Goal: Information Seeking & Learning: Learn about a topic

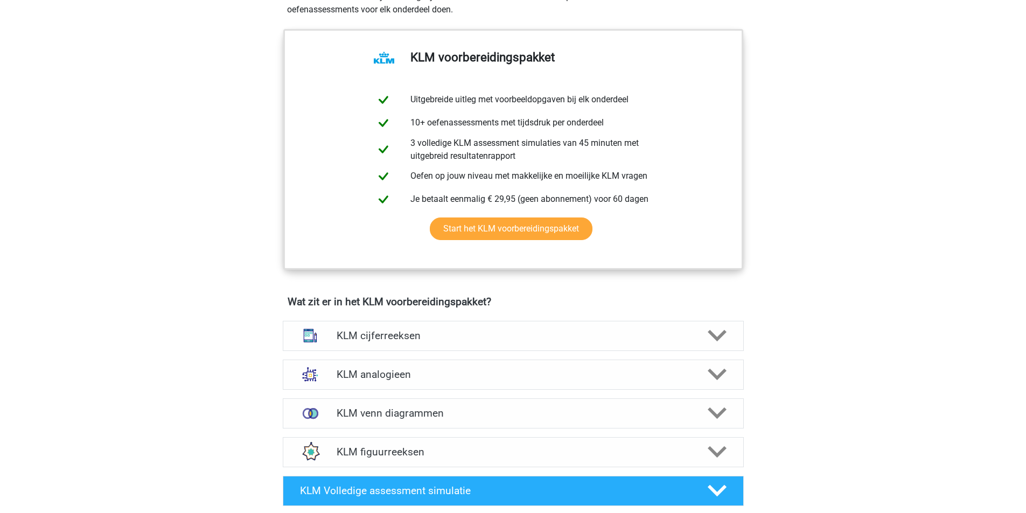
scroll to position [709, 0]
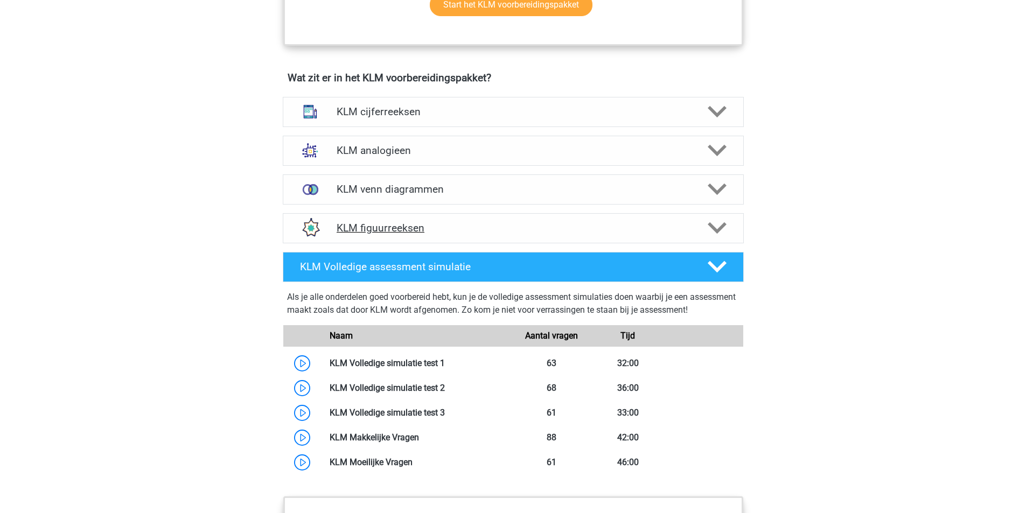
click at [647, 226] on h4 "KLM figuurreeksen" at bounding box center [513, 228] width 353 height 12
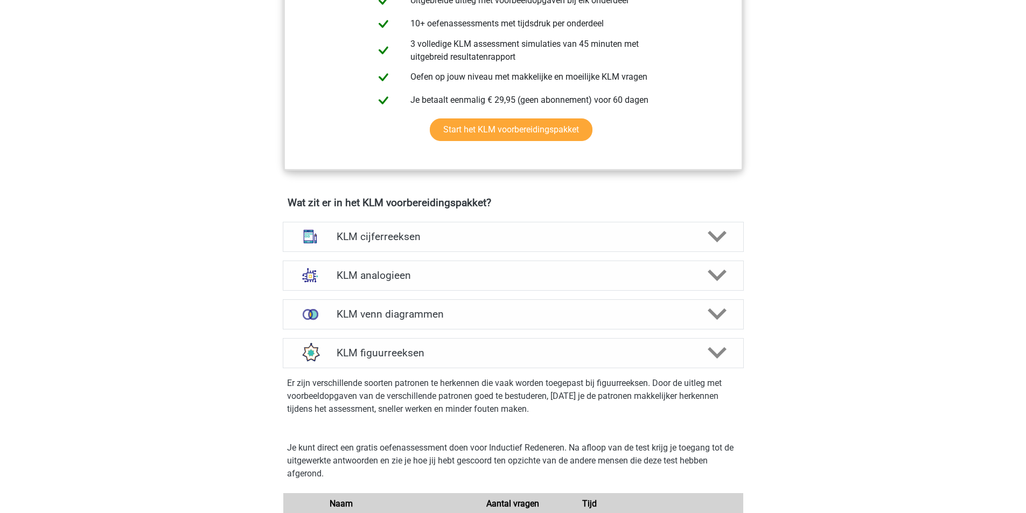
scroll to position [543, 0]
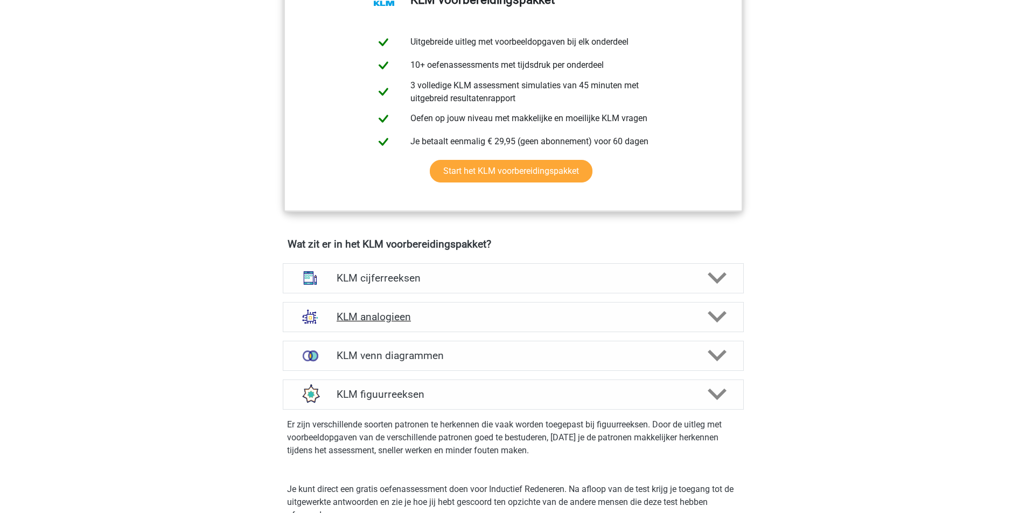
click at [634, 327] on div "KLM analogieen" at bounding box center [513, 317] width 461 height 30
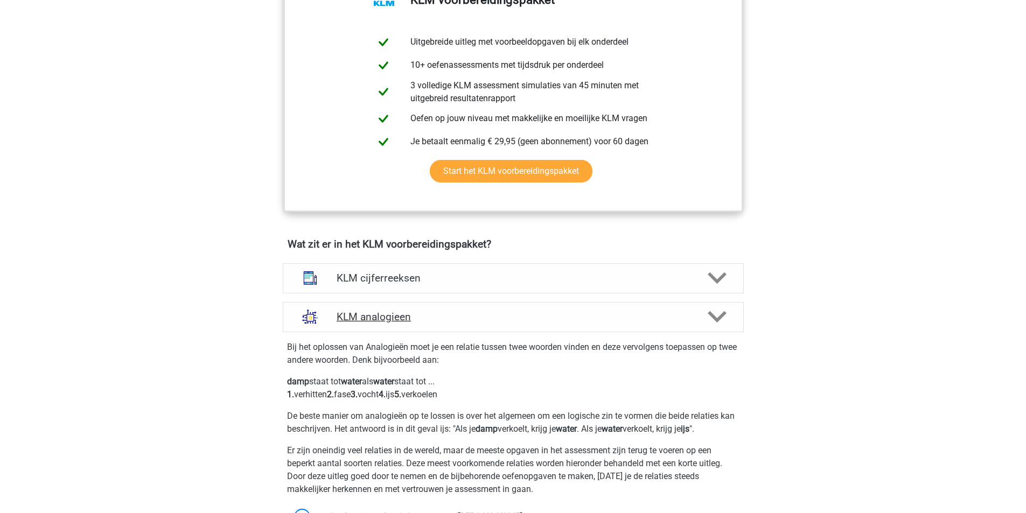
click at [634, 327] on div "KLM analogieen" at bounding box center [513, 317] width 461 height 30
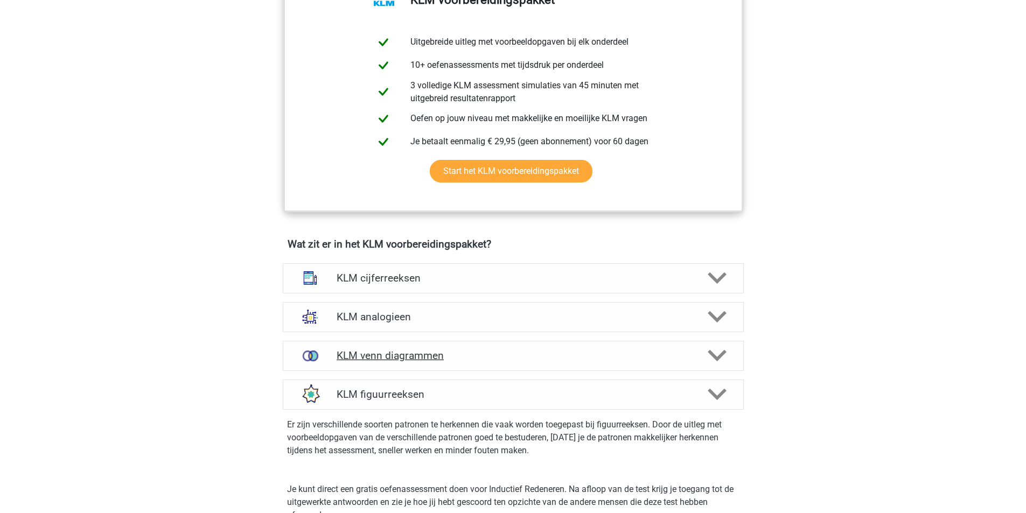
click at [626, 348] on div "KLM venn diagrammen" at bounding box center [513, 356] width 461 height 30
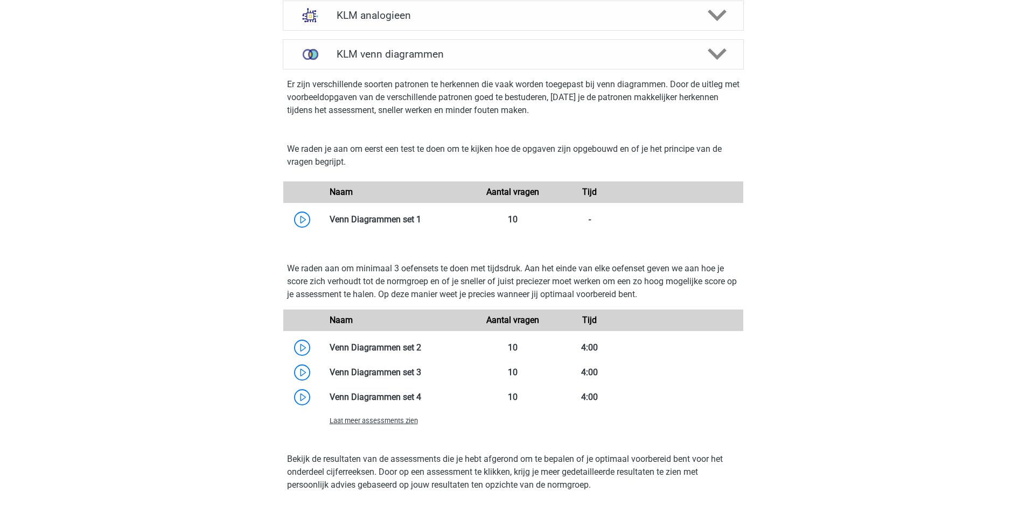
scroll to position [873, 0]
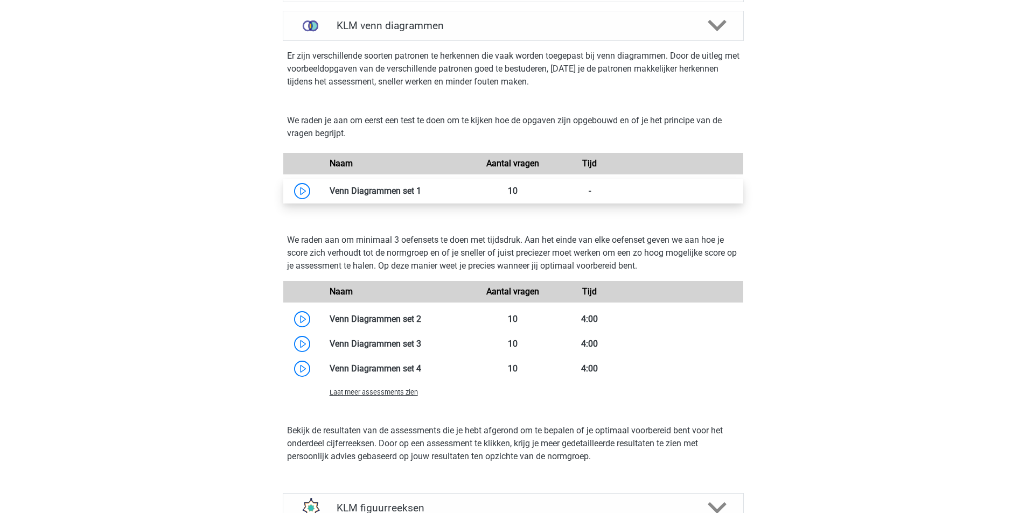
click at [421, 186] on link at bounding box center [421, 191] width 0 height 10
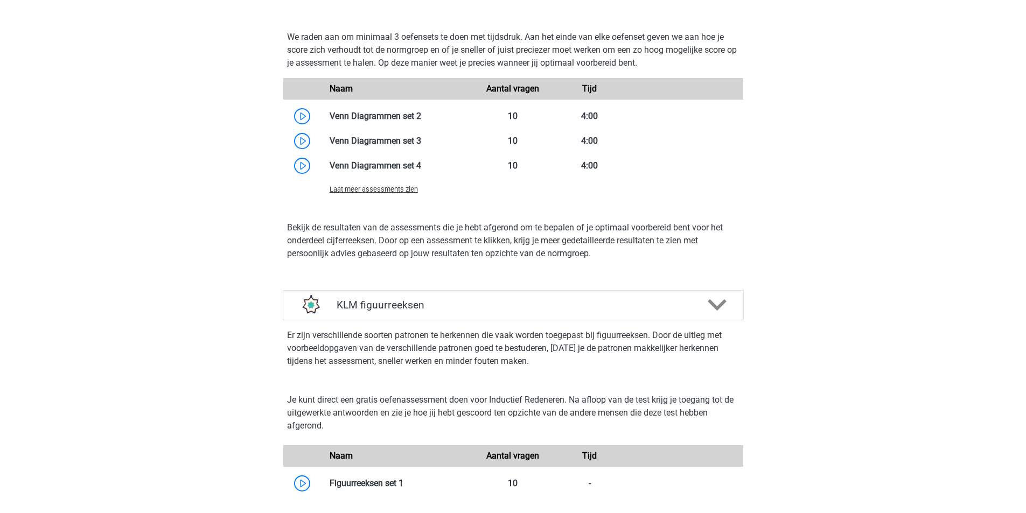
scroll to position [1140, 0]
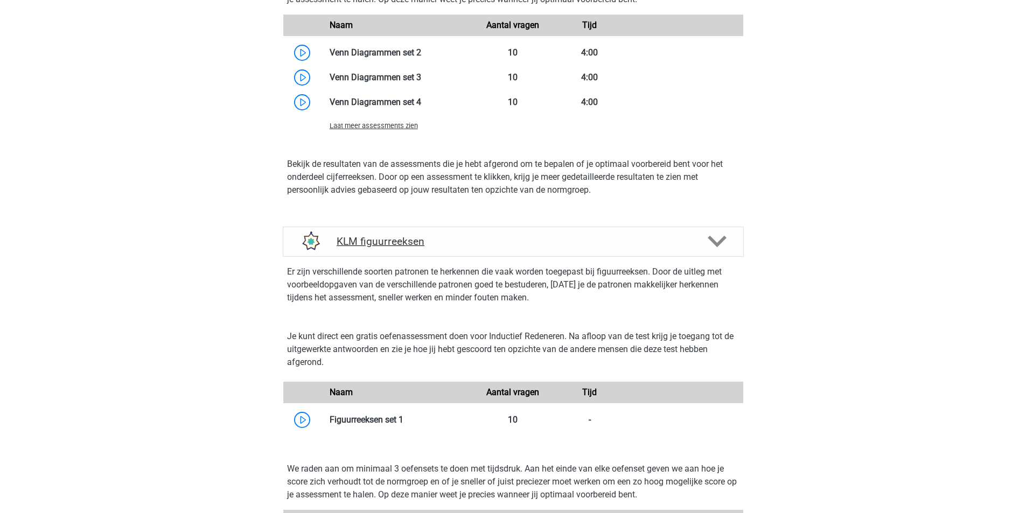
click at [679, 250] on div "KLM figuurreeksen" at bounding box center [513, 242] width 461 height 30
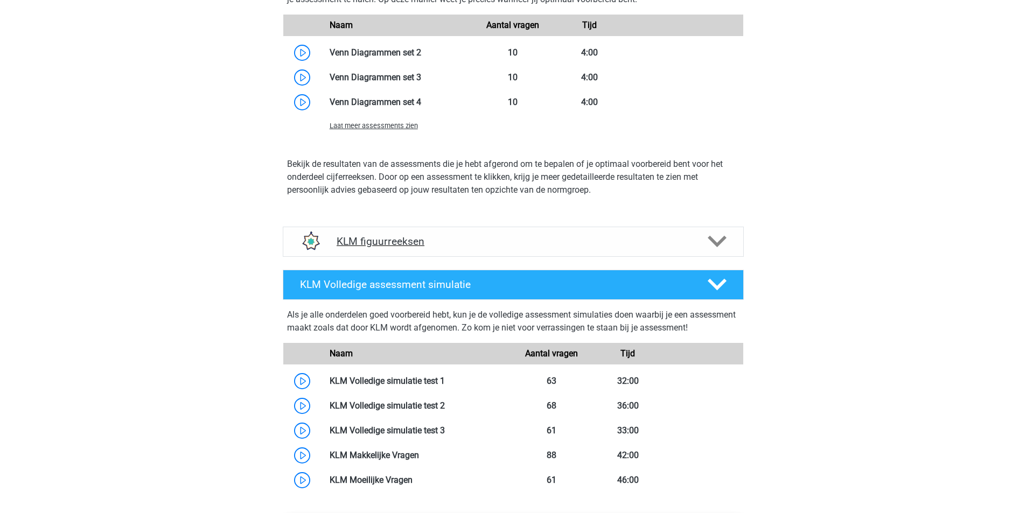
click at [679, 250] on div "KLM figuurreeksen" at bounding box center [513, 242] width 461 height 30
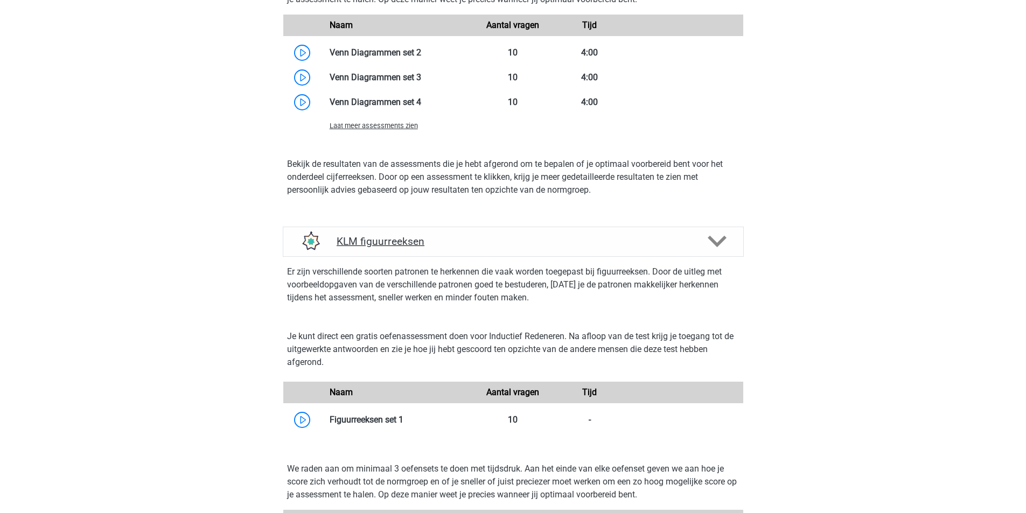
click at [679, 250] on div "KLM figuurreeksen" at bounding box center [513, 242] width 461 height 30
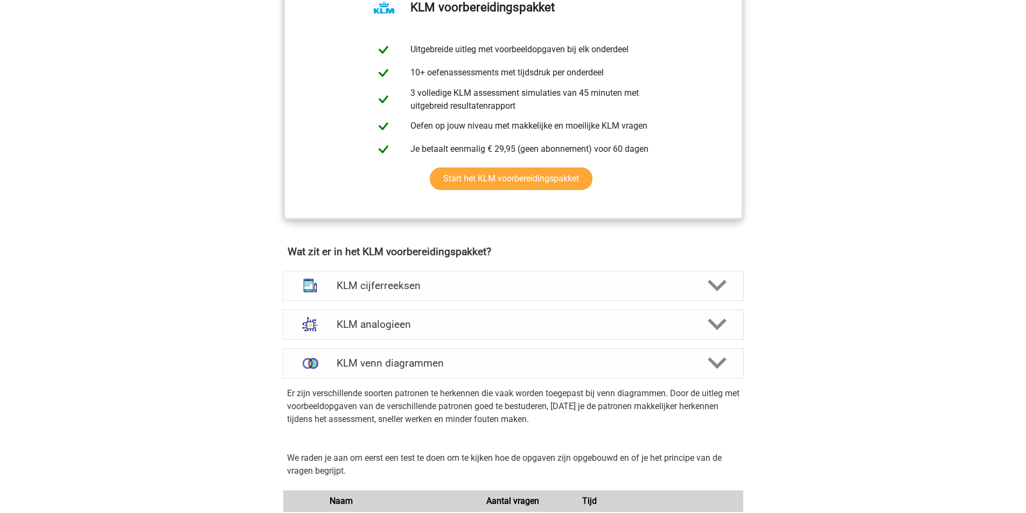
scroll to position [475, 0]
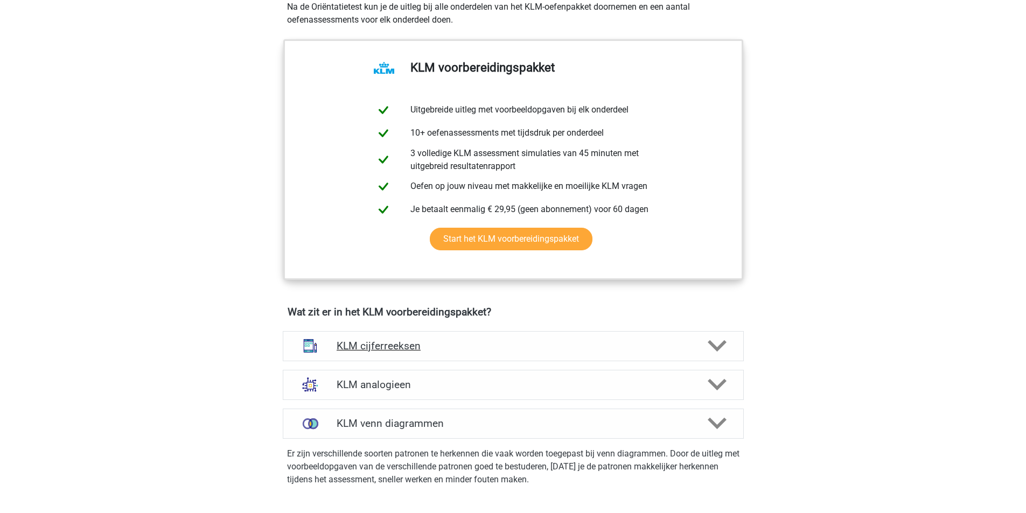
click at [543, 357] on div "KLM cijferreeksen" at bounding box center [513, 346] width 461 height 30
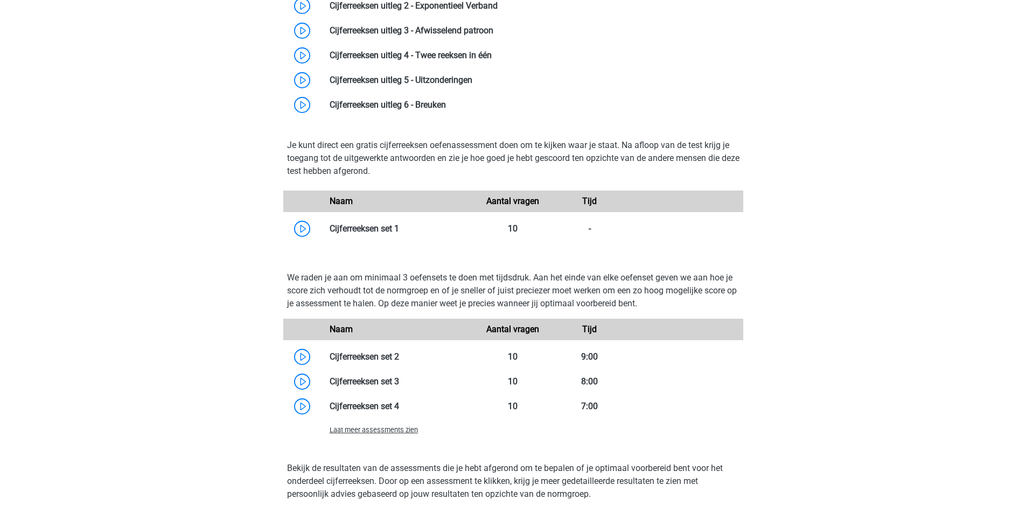
scroll to position [761, 0]
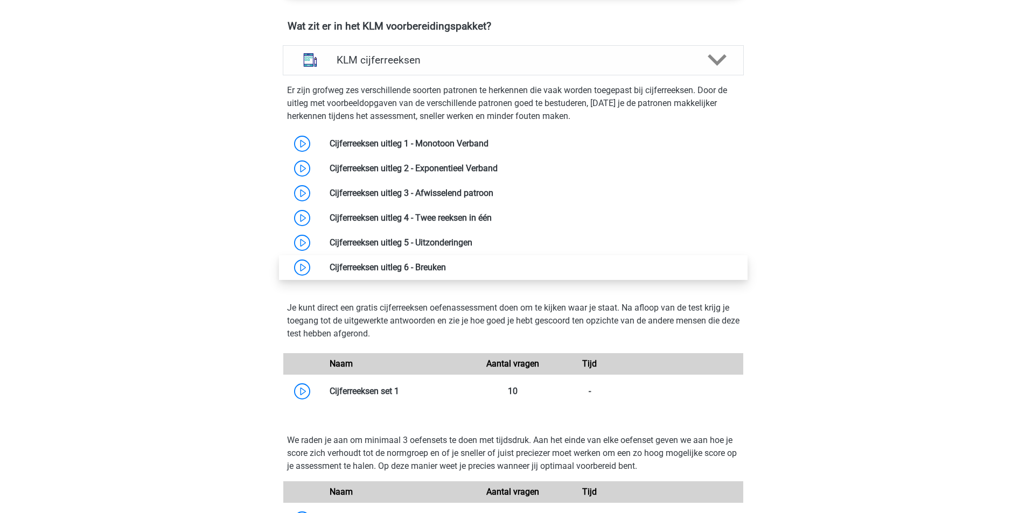
click at [446, 273] on link at bounding box center [446, 267] width 0 height 10
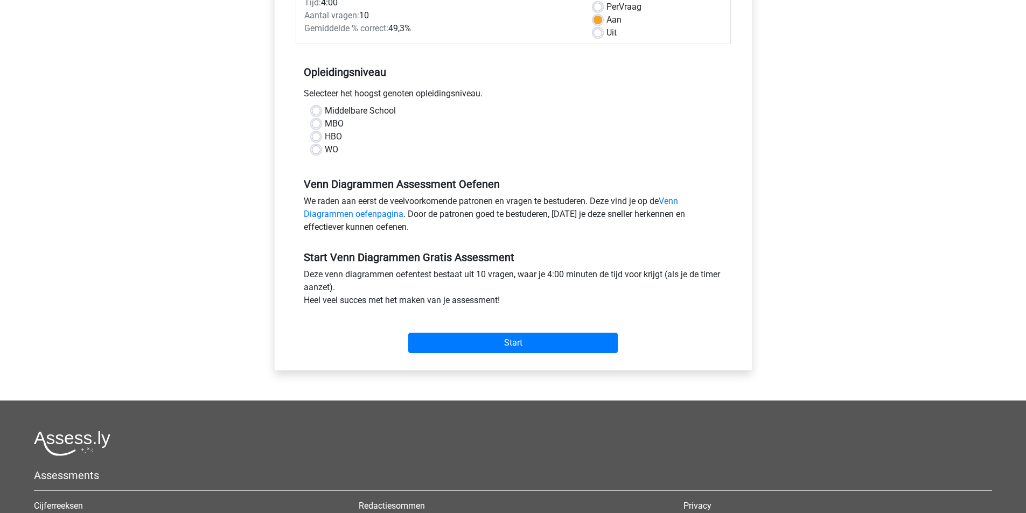
scroll to position [185, 0]
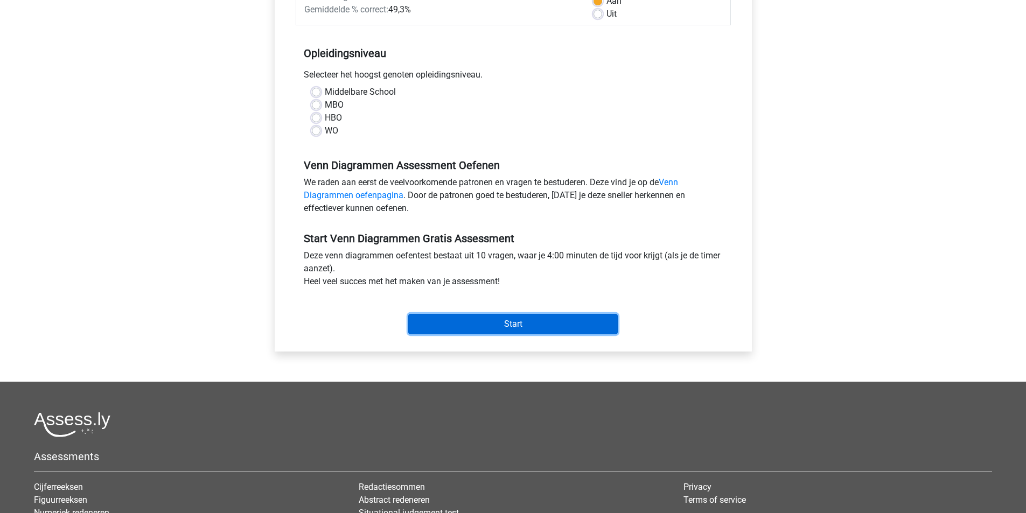
click at [581, 329] on input "Start" at bounding box center [513, 324] width 210 height 20
click at [318, 113] on div "HBO" at bounding box center [513, 118] width 403 height 13
click at [317, 112] on div "HBO" at bounding box center [513, 118] width 403 height 13
click at [318, 113] on div "HBO" at bounding box center [513, 118] width 403 height 13
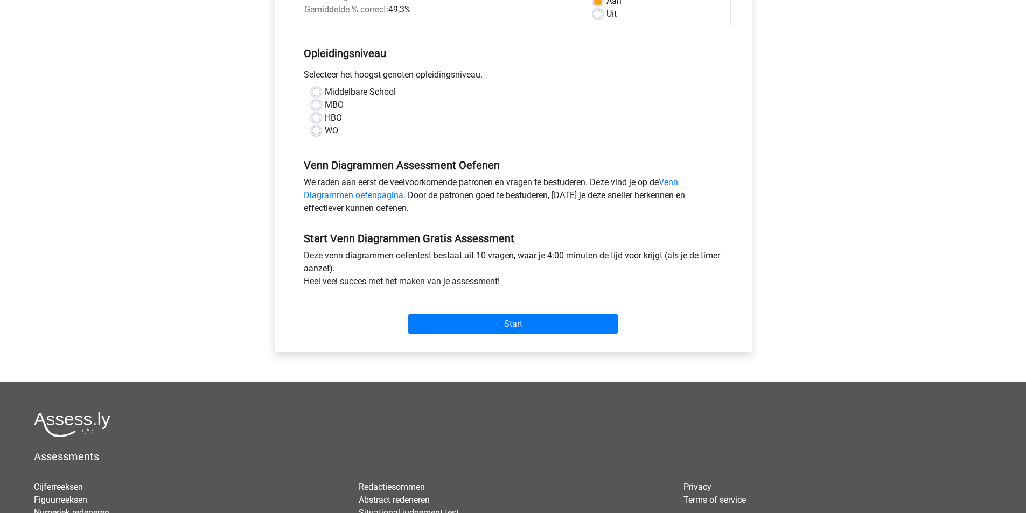
click at [315, 113] on div "HBO" at bounding box center [513, 118] width 403 height 13
click at [325, 117] on label "HBO" at bounding box center [333, 118] width 17 height 13
click at [317, 117] on input "HBO" at bounding box center [316, 117] width 9 height 11
radio input "true"
click at [527, 325] on input "Start" at bounding box center [513, 324] width 210 height 20
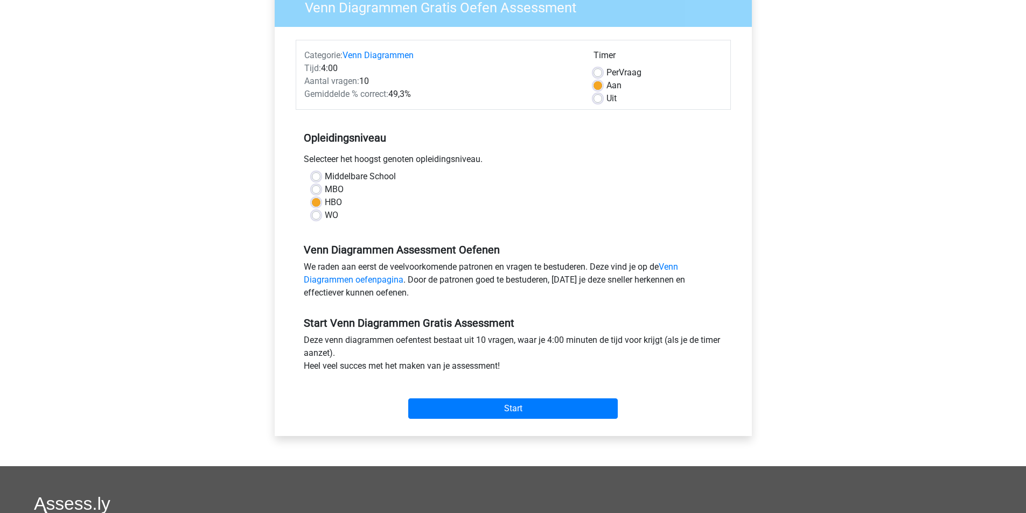
scroll to position [77, 0]
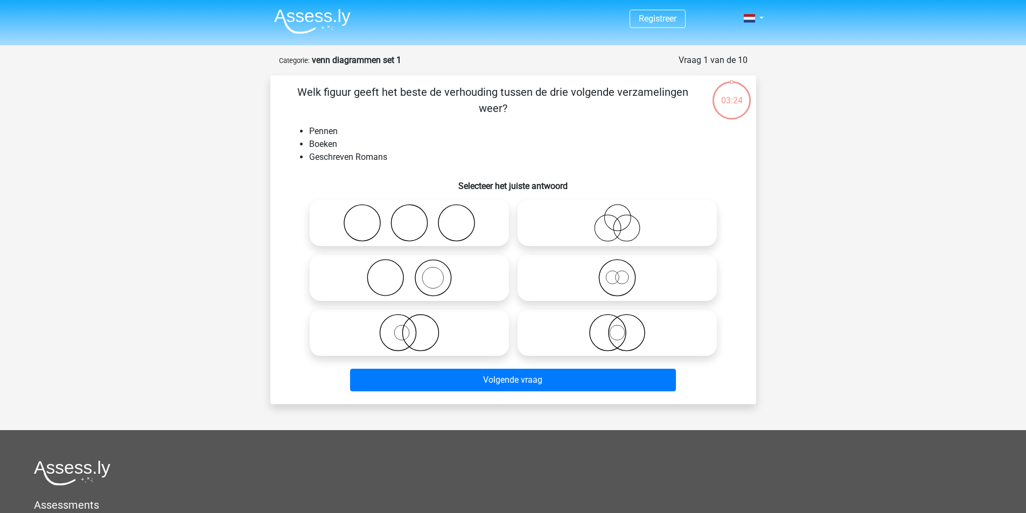
click at [581, 235] on icon at bounding box center [617, 223] width 191 height 38
click at [617, 218] on input "radio" at bounding box center [620, 214] width 7 height 7
radio input "true"
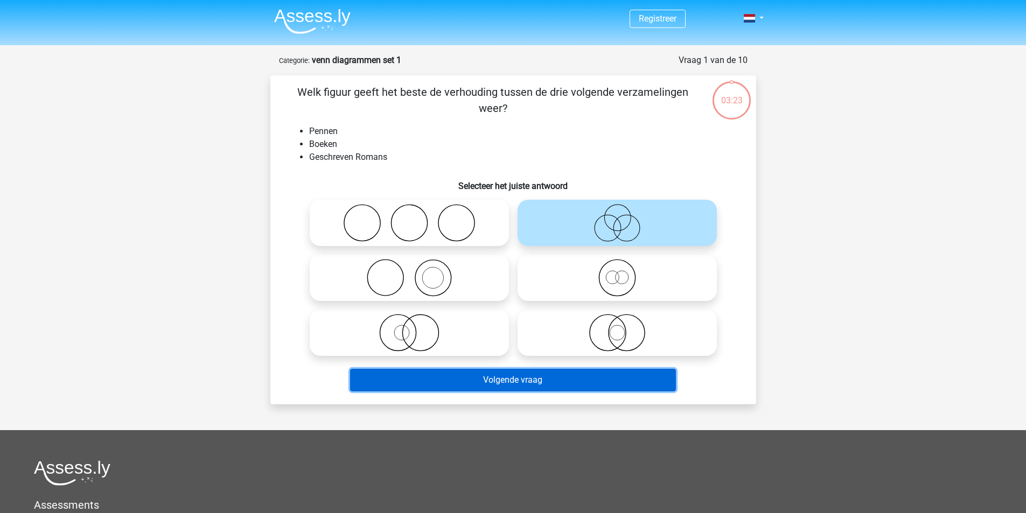
click at [580, 380] on button "Volgende vraag" at bounding box center [513, 380] width 326 height 23
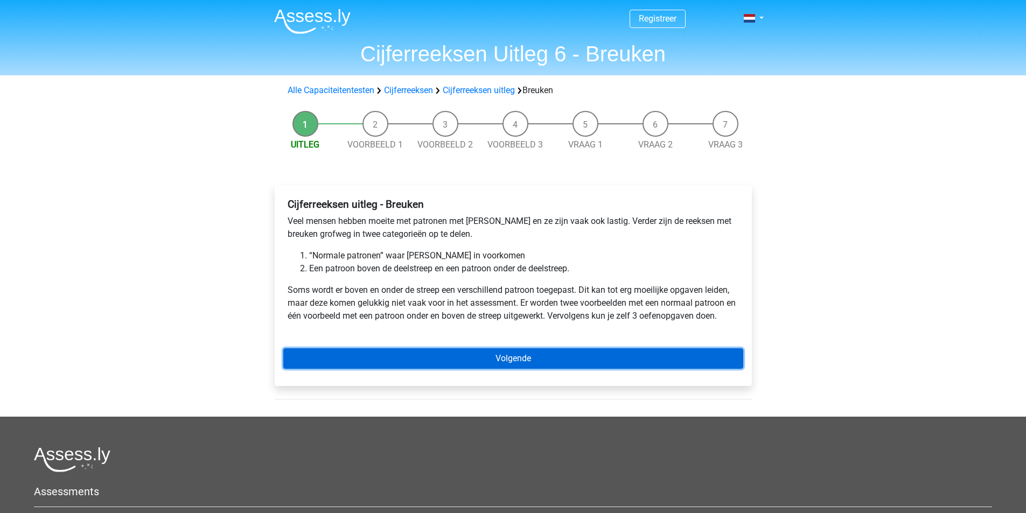
click at [454, 352] on link "Volgende" at bounding box center [513, 359] width 460 height 20
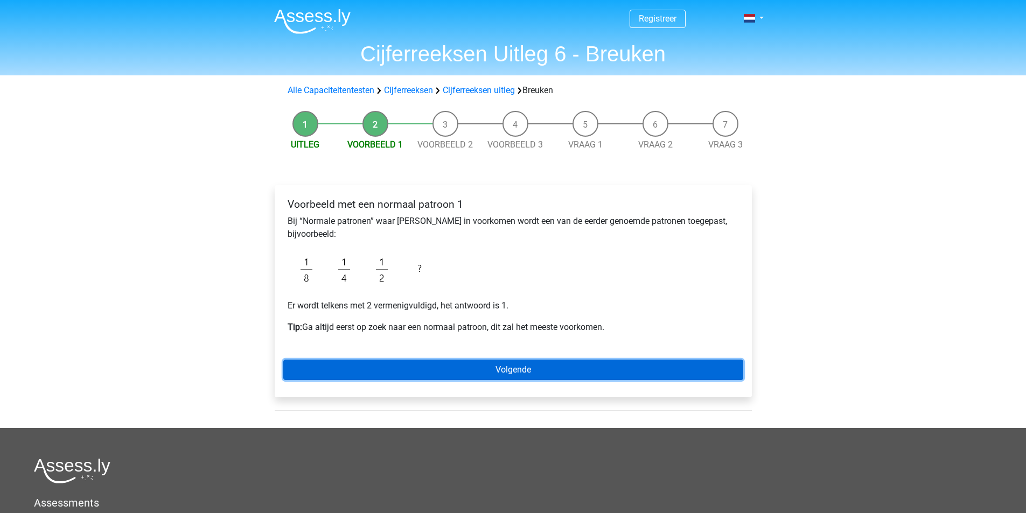
click at [429, 370] on link "Volgende" at bounding box center [513, 370] width 460 height 20
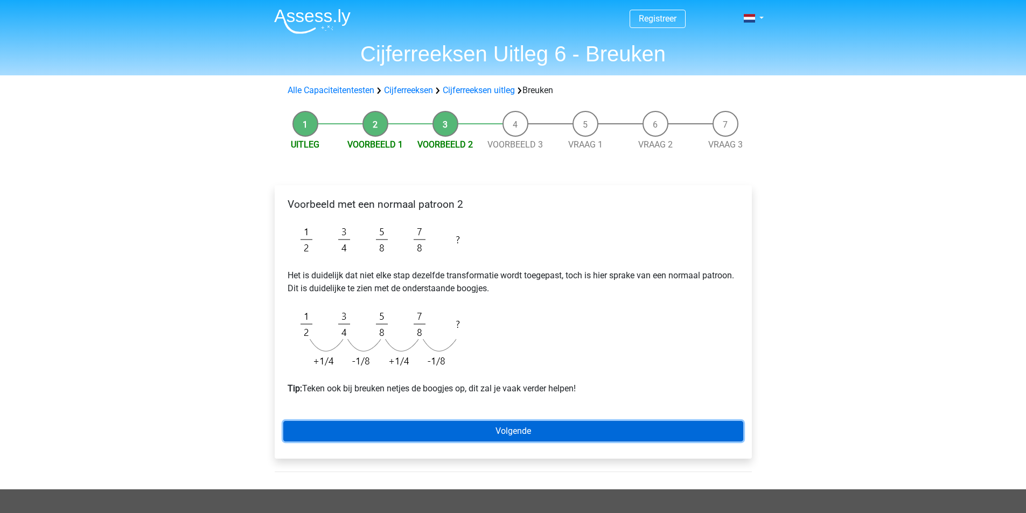
click at [433, 436] on link "Volgende" at bounding box center [513, 431] width 460 height 20
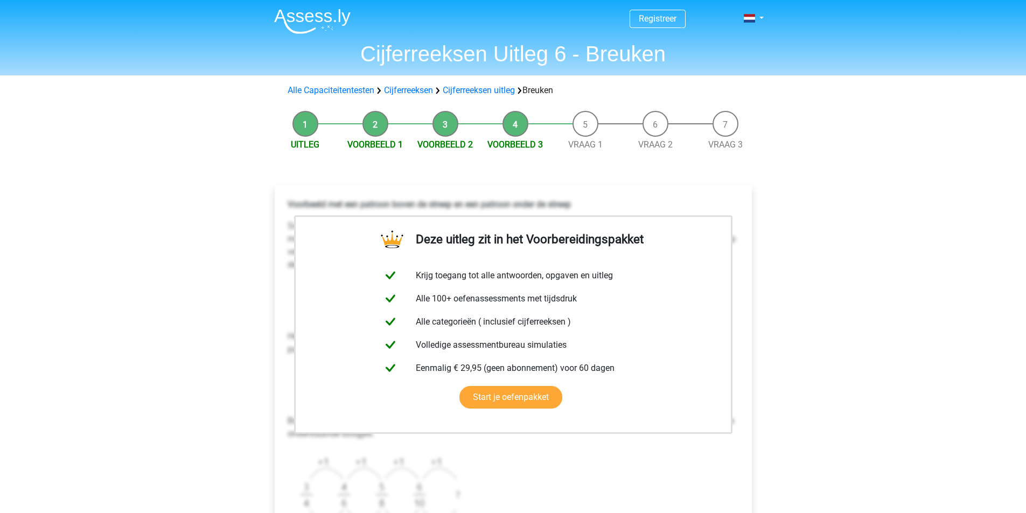
click at [506, 173] on div "Deze uitleg zit in het Voorbereidingspakket Krijg toegang tot alle antwoorden, …" at bounding box center [513, 432] width 495 height 536
click at [358, 83] on div "Alle Capaciteitentesten Cijferreeksen Cijferreeksen uitleg Breuken" at bounding box center [514, 91] width 512 height 22
click at [359, 84] on div "Alle Capaciteitentesten Cijferreeksen Cijferreeksen uitleg Breuken" at bounding box center [513, 90] width 460 height 13
click at [361, 87] on link "Alle Capaciteitentesten" at bounding box center [331, 90] width 87 height 10
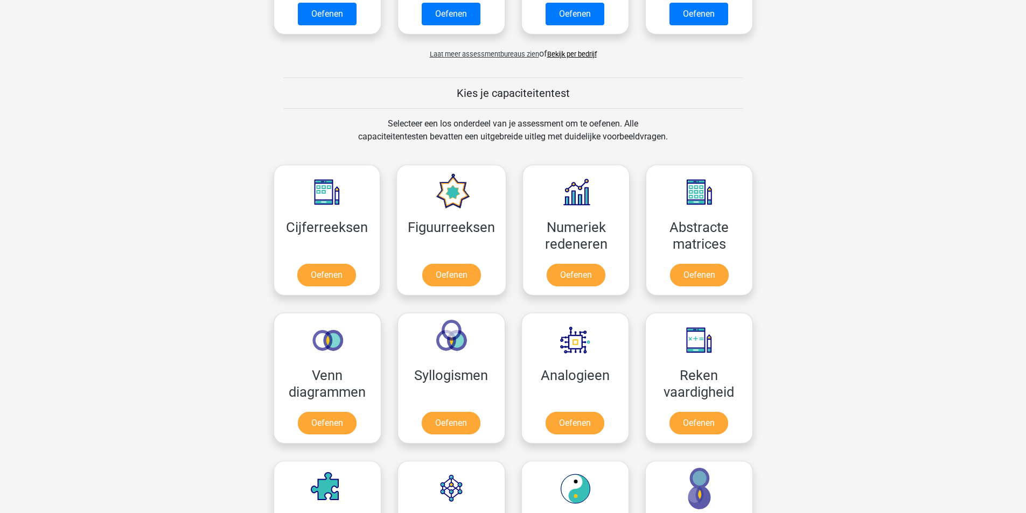
scroll to position [338, 0]
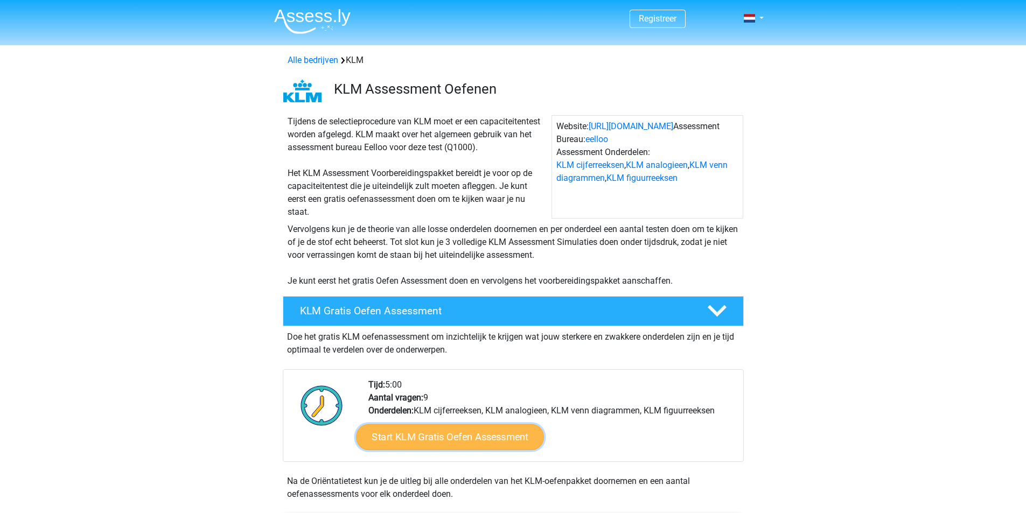
click at [459, 433] on link "Start KLM Gratis Oefen Assessment" at bounding box center [449, 437] width 187 height 26
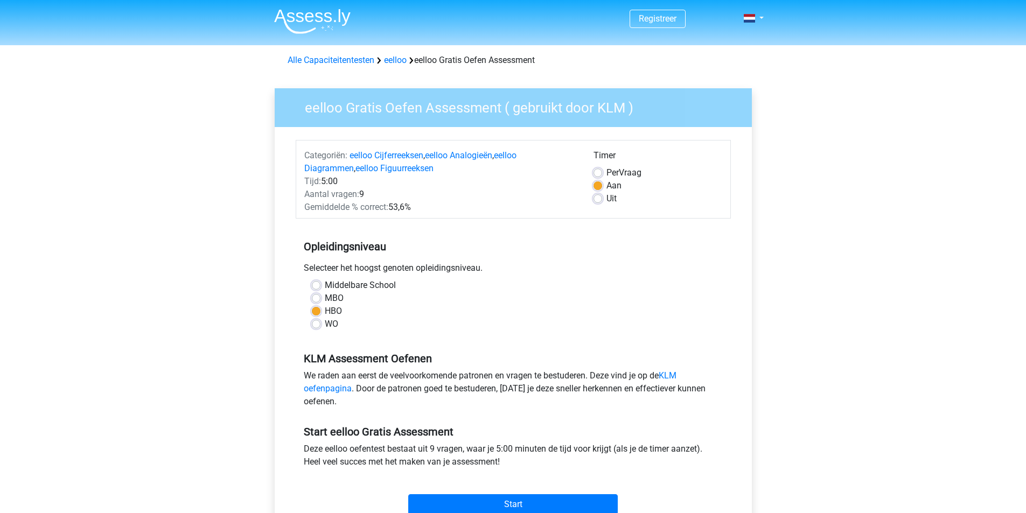
click at [490, 466] on div "Deze eelloo oefentest bestaat uit 9 vragen, waar je 5:00 minuten de tijd voor k…" at bounding box center [513, 458] width 435 height 30
click at [554, 506] on input "Start" at bounding box center [513, 505] width 210 height 20
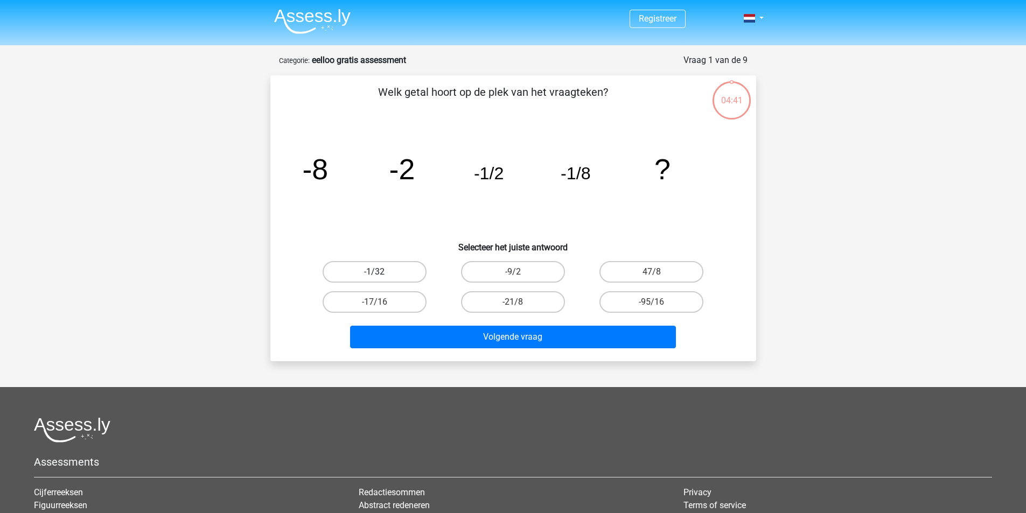
click at [383, 262] on label "-1/32" at bounding box center [375, 272] width 104 height 22
click at [381, 272] on input "-1/32" at bounding box center [377, 275] width 7 height 7
radio input "true"
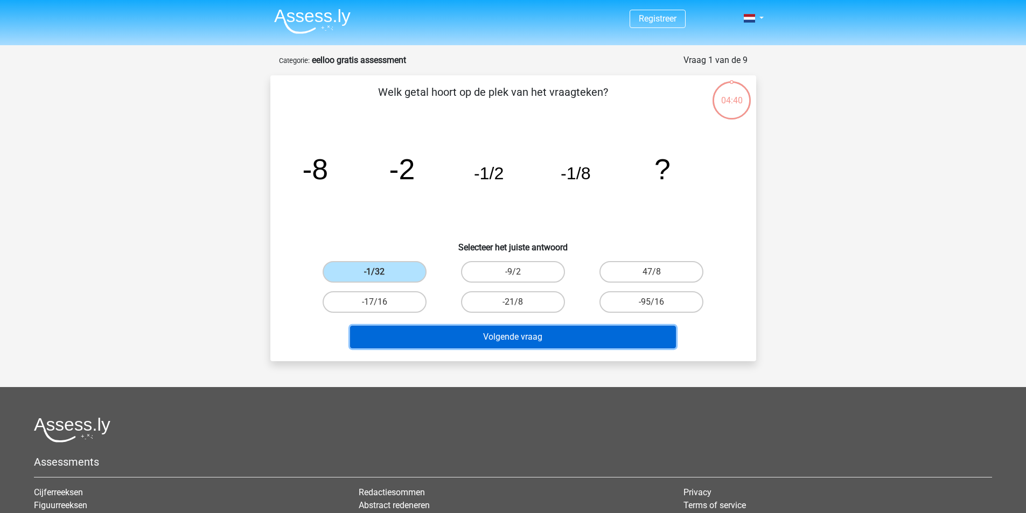
click at [460, 330] on button "Volgende vraag" at bounding box center [513, 337] width 326 height 23
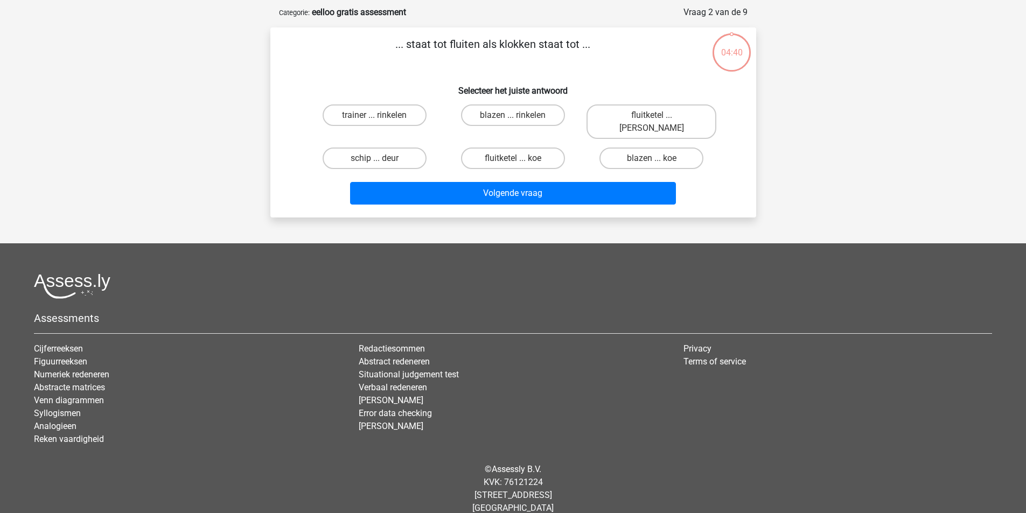
scroll to position [50, 0]
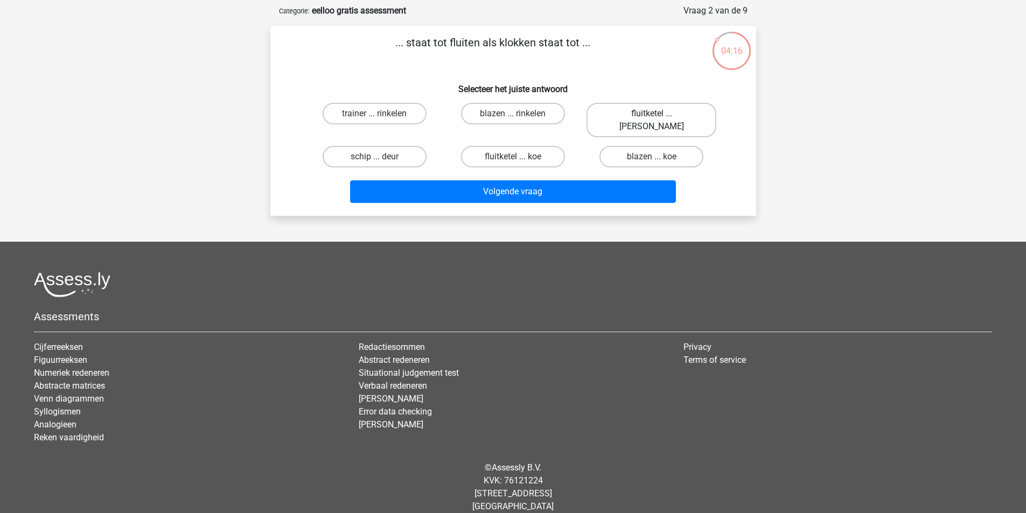
click at [649, 113] on label "fluitketel ... luiden" at bounding box center [652, 120] width 130 height 34
click at [652, 114] on input "fluitketel ... luiden" at bounding box center [655, 117] width 7 height 7
radio input "true"
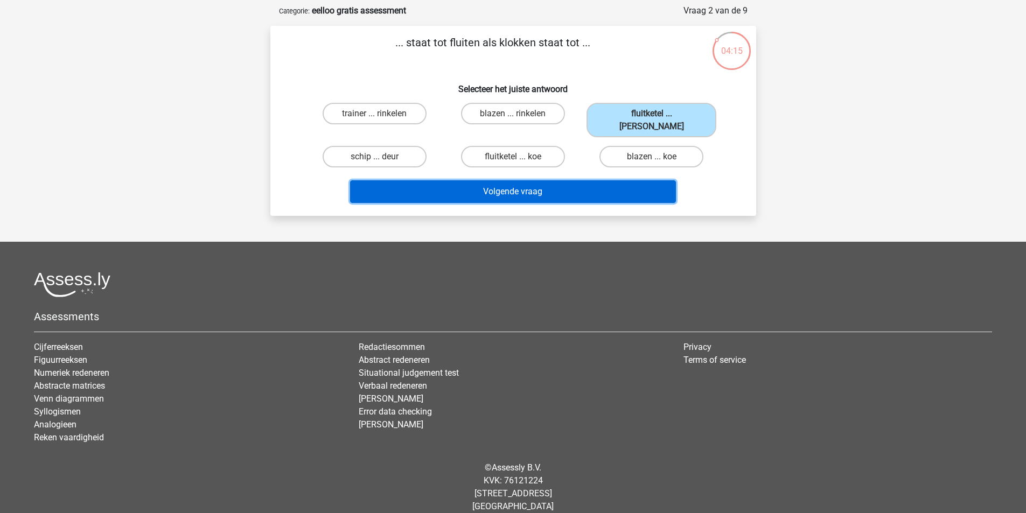
click at [582, 180] on button "Volgende vraag" at bounding box center [513, 191] width 326 height 23
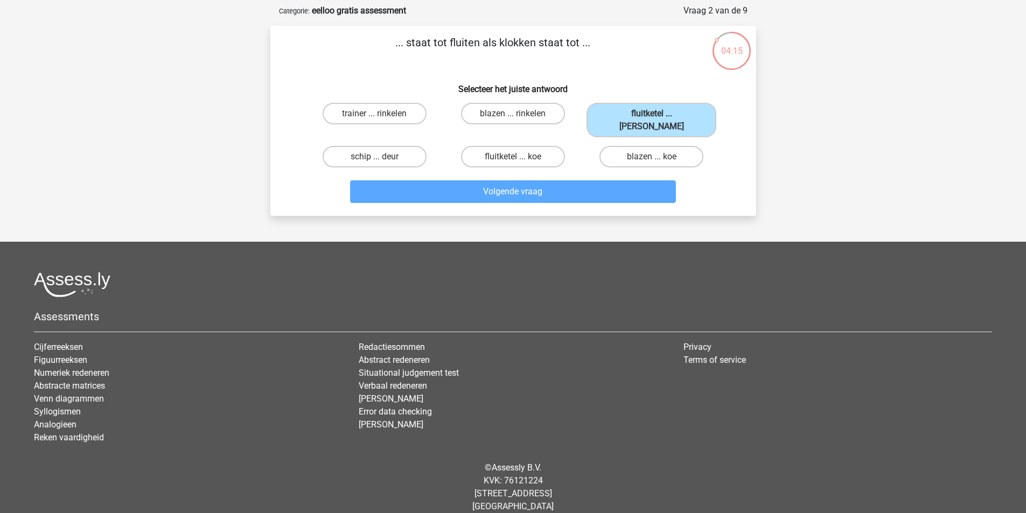
scroll to position [54, 0]
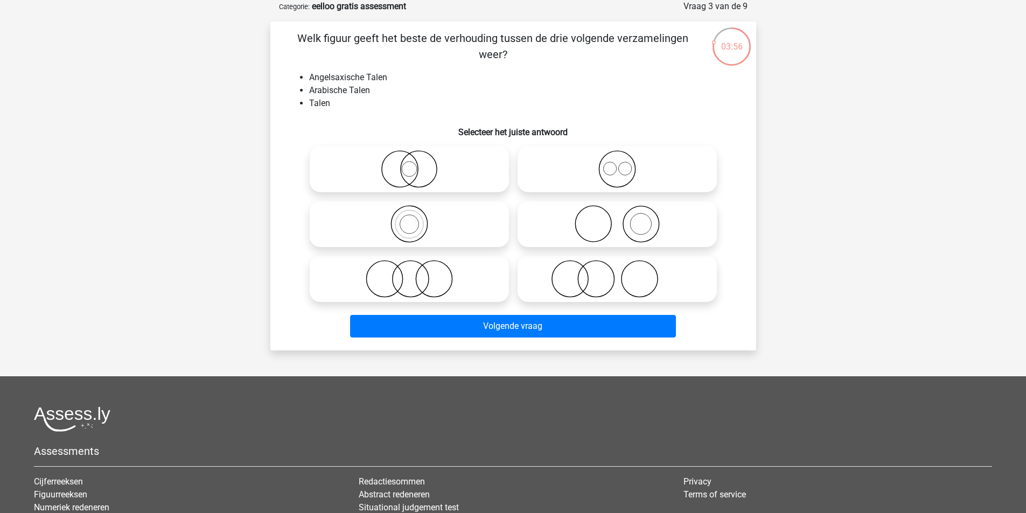
click at [474, 168] on icon at bounding box center [409, 169] width 191 height 38
click at [416, 164] on input "radio" at bounding box center [412, 160] width 7 height 7
radio input "true"
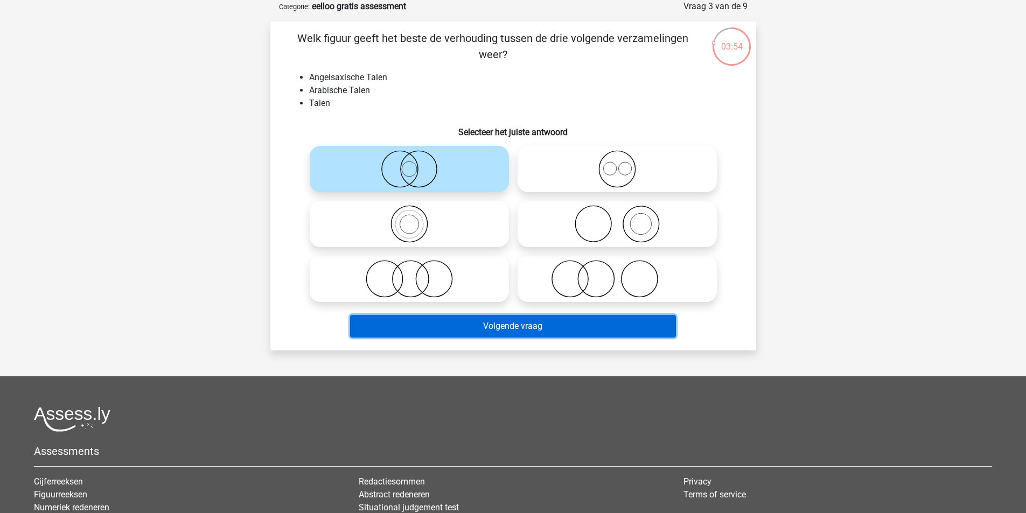
click at [571, 319] on button "Volgende vraag" at bounding box center [513, 326] width 326 height 23
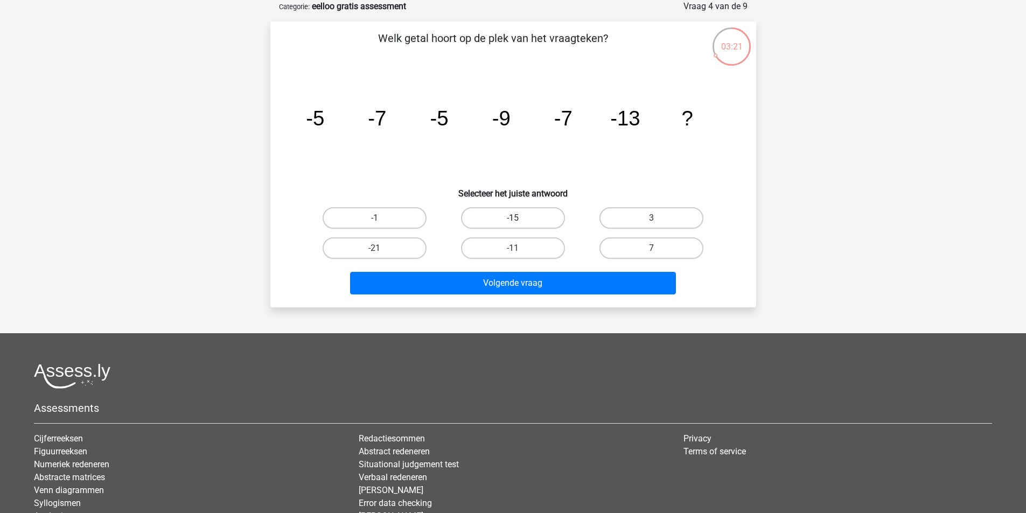
click at [490, 218] on label "-15" at bounding box center [513, 218] width 104 height 22
click at [513, 218] on input "-15" at bounding box center [516, 221] width 7 height 7
radio input "true"
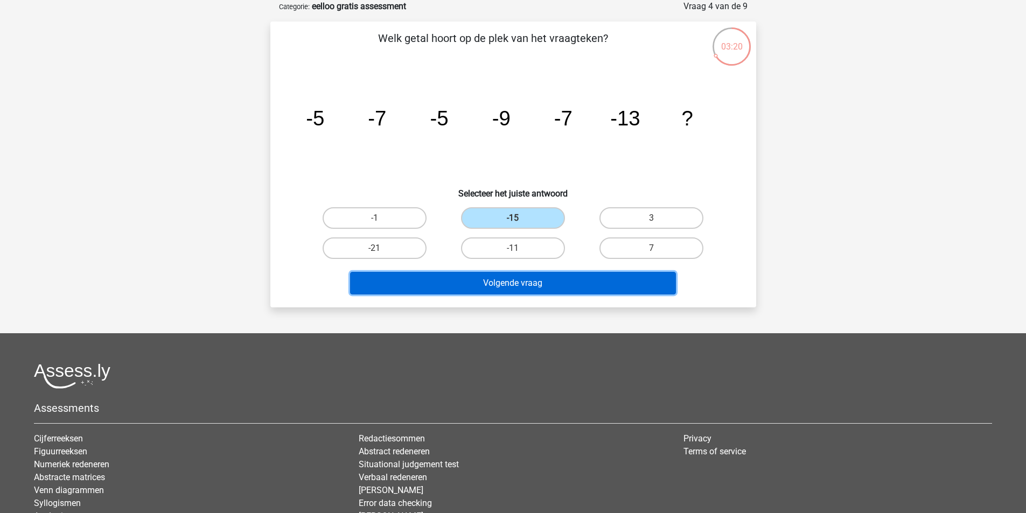
click at [544, 275] on button "Volgende vraag" at bounding box center [513, 283] width 326 height 23
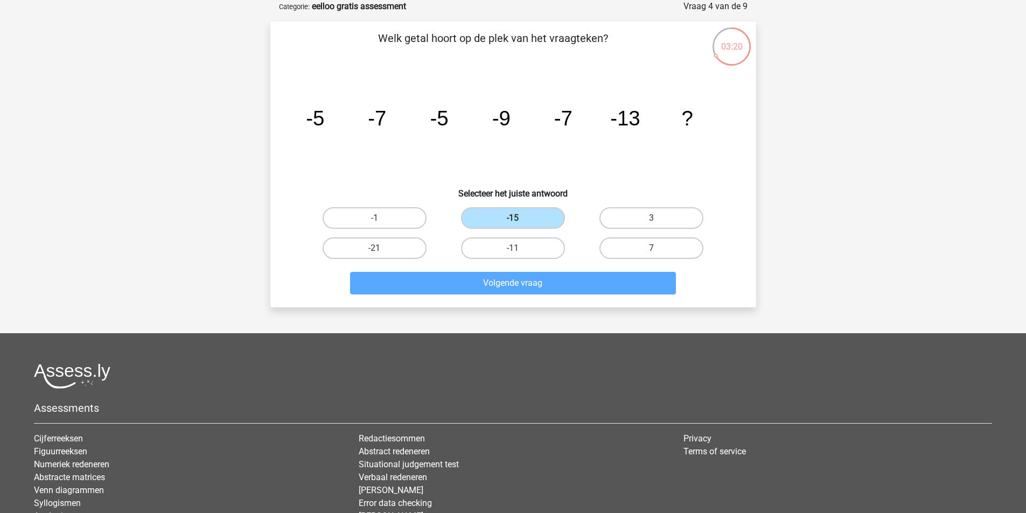
scroll to position [50, 0]
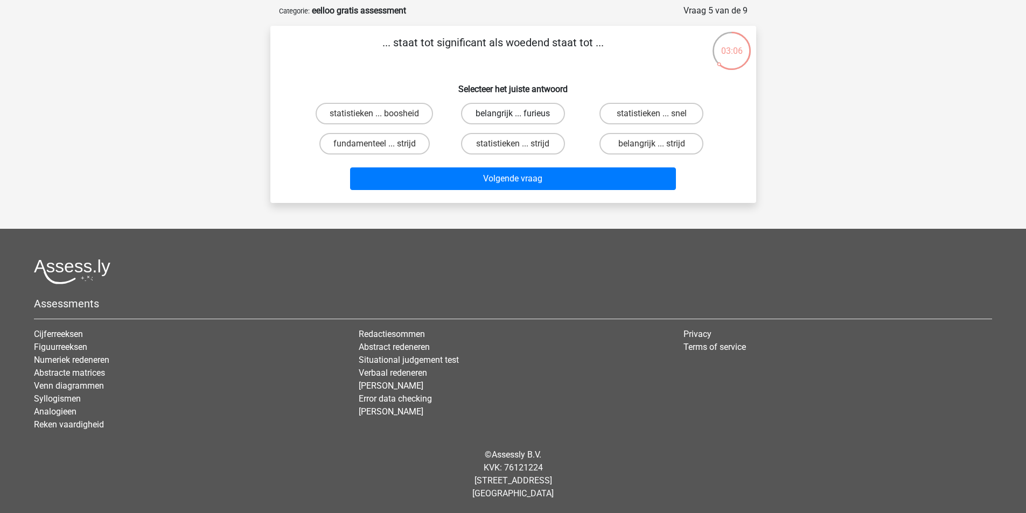
click at [558, 115] on label "belangrijk ... furieus" at bounding box center [513, 114] width 104 height 22
click at [520, 115] on input "belangrijk ... furieus" at bounding box center [516, 117] width 7 height 7
radio input "true"
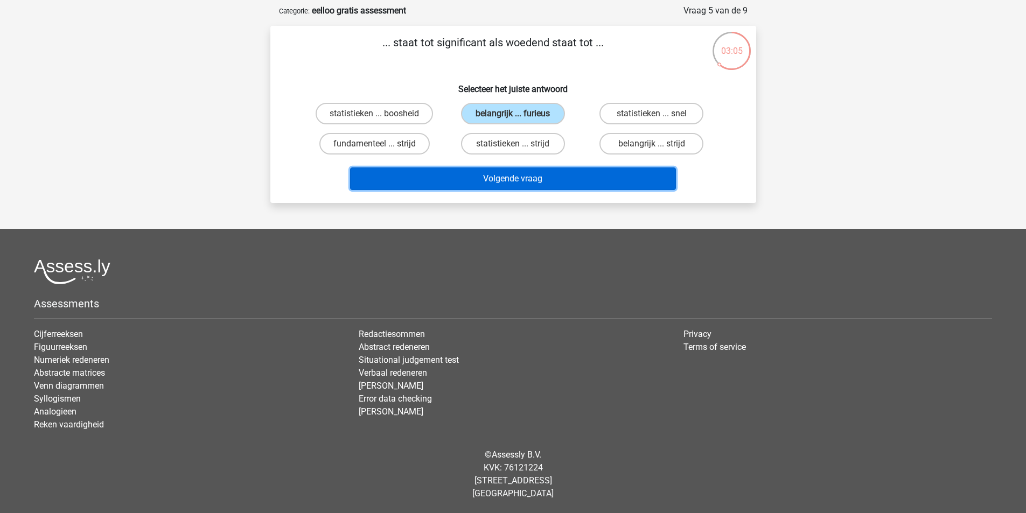
click at [598, 184] on button "Volgende vraag" at bounding box center [513, 179] width 326 height 23
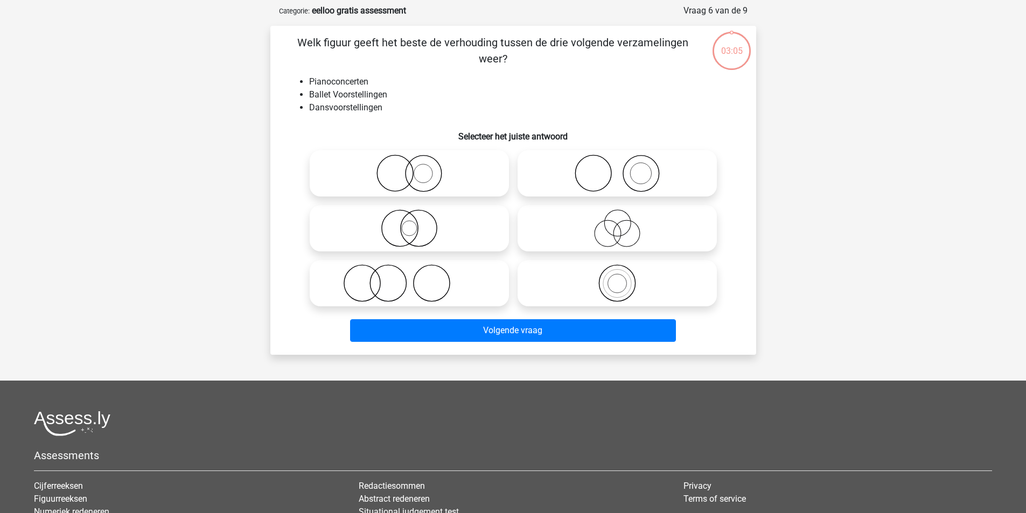
scroll to position [54, 0]
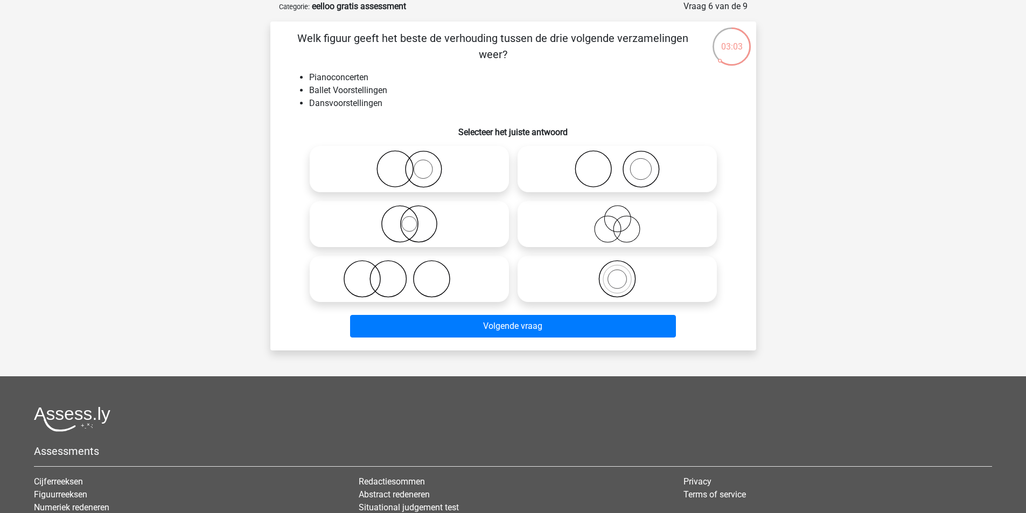
drag, startPoint x: 416, startPoint y: 85, endPoint x: 432, endPoint y: 85, distance: 16.2
click at [432, 85] on li "Ballet Voorstellingen" at bounding box center [524, 90] width 430 height 13
click at [431, 276] on icon at bounding box center [409, 279] width 191 height 38
click at [416, 274] on input "radio" at bounding box center [412, 270] width 7 height 7
radio input "true"
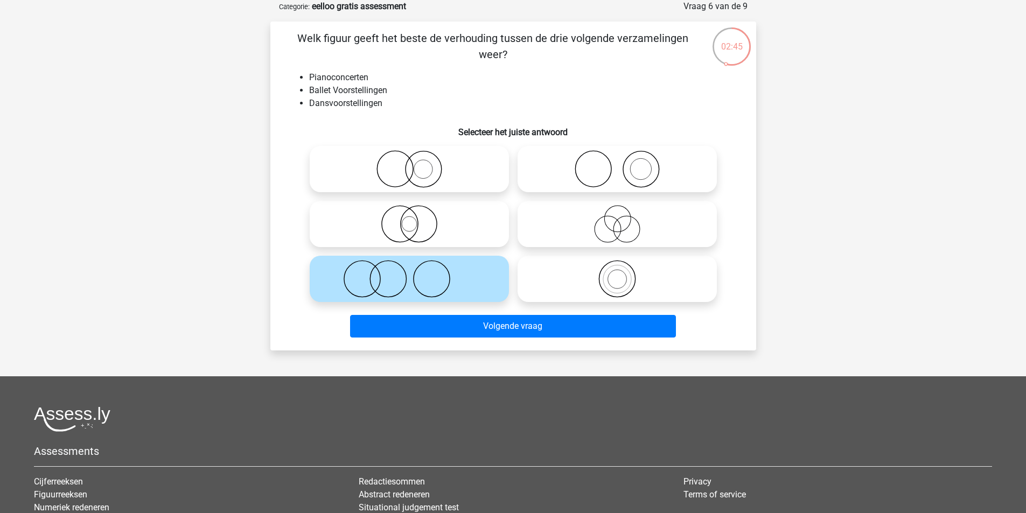
click at [586, 150] on icon at bounding box center [617, 169] width 191 height 38
click at [617, 157] on input "radio" at bounding box center [620, 160] width 7 height 7
radio input "true"
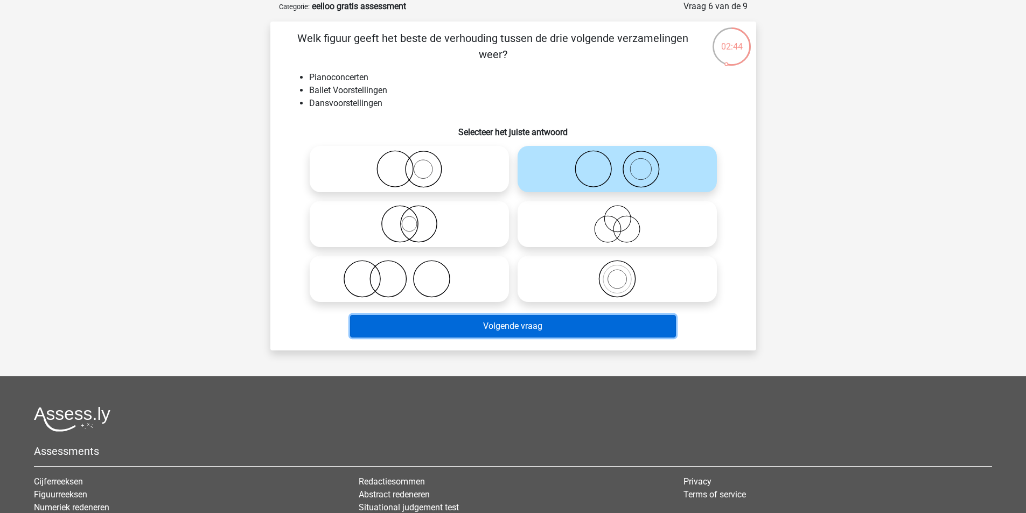
click at [598, 325] on button "Volgende vraag" at bounding box center [513, 326] width 326 height 23
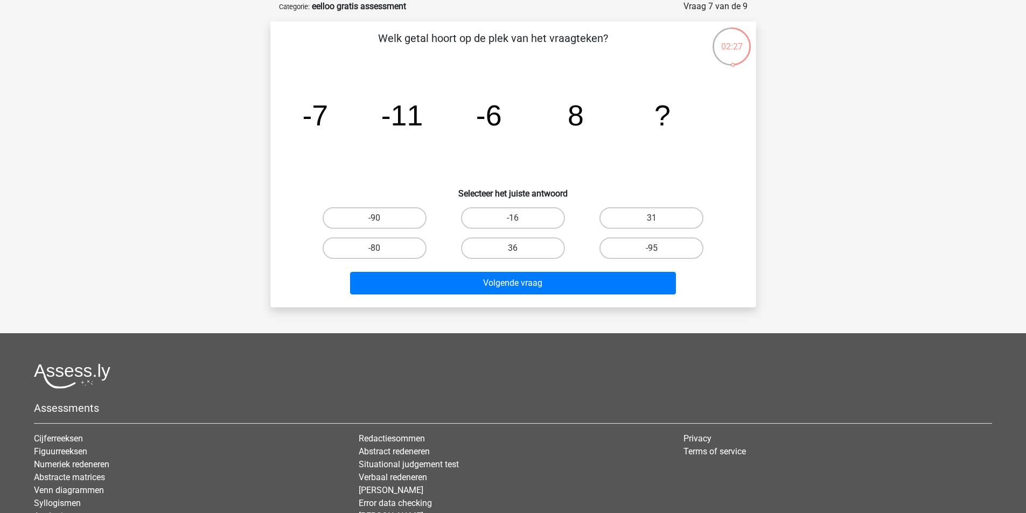
drag, startPoint x: 546, startPoint y: 142, endPoint x: 567, endPoint y: 133, distance: 23.2
click at [567, 133] on icon "image/svg+xml -7 -11 -6 8 ?" at bounding box center [513, 125] width 434 height 109
click at [554, 247] on label "36" at bounding box center [513, 249] width 104 height 22
click at [520, 248] on input "36" at bounding box center [516, 251] width 7 height 7
radio input "true"
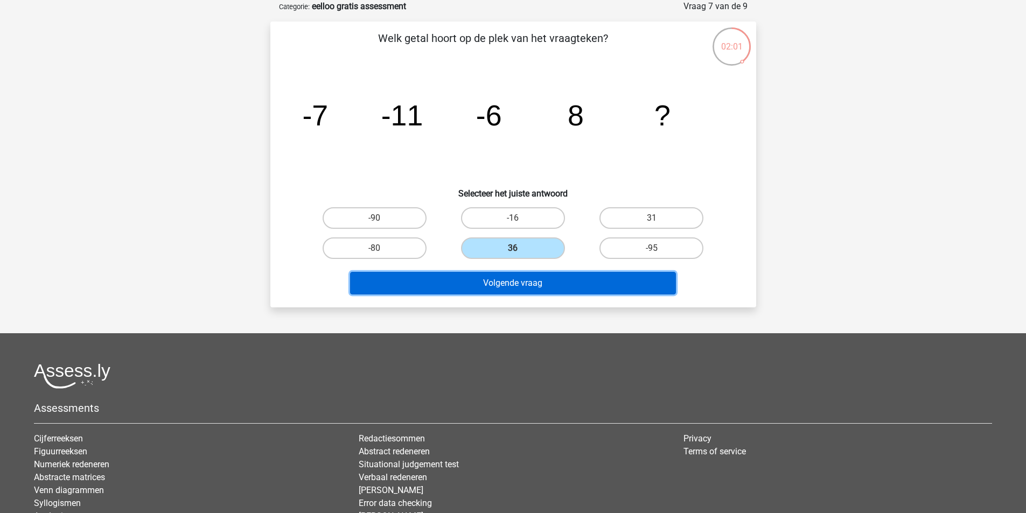
click at [576, 276] on button "Volgende vraag" at bounding box center [513, 283] width 326 height 23
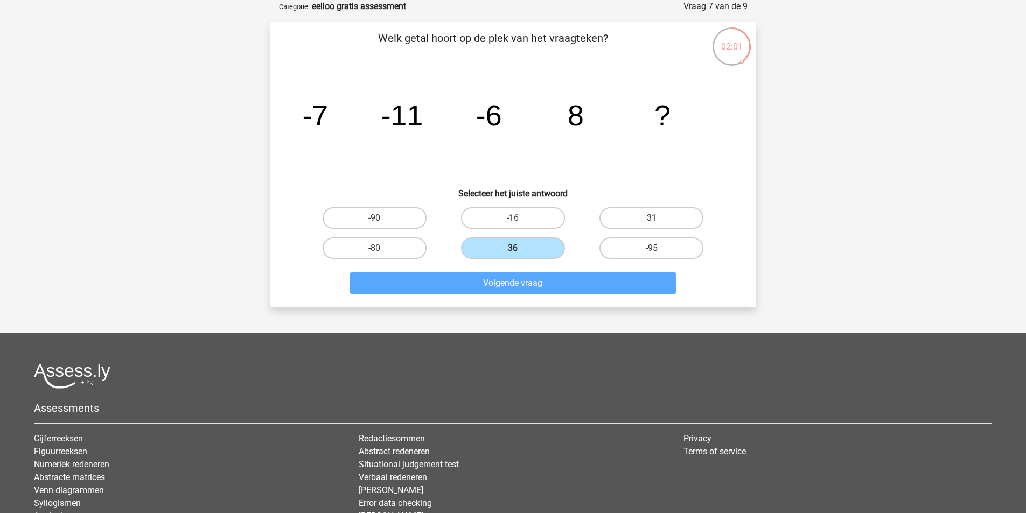
scroll to position [50, 0]
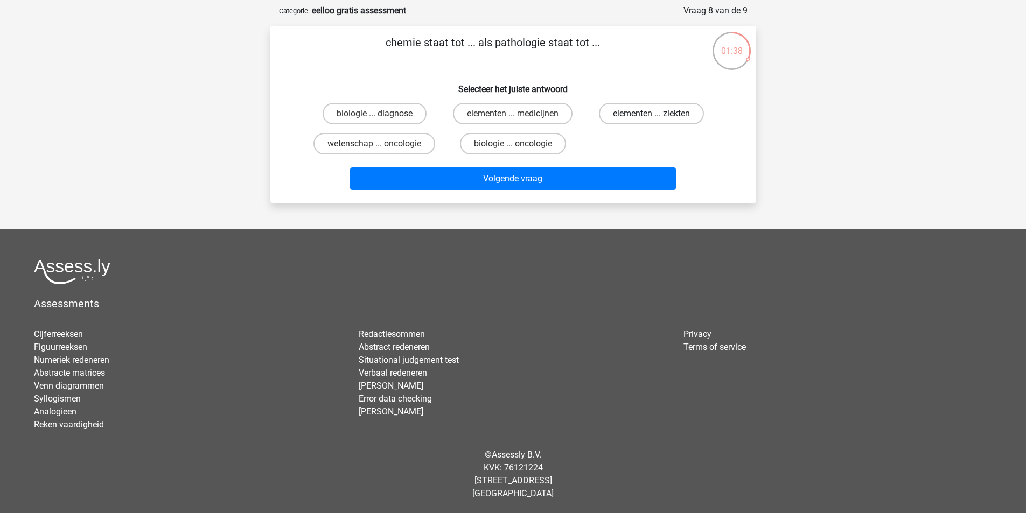
click at [638, 112] on label "elementen ... ziekten" at bounding box center [651, 114] width 105 height 22
click at [652, 114] on input "elementen ... ziekten" at bounding box center [655, 117] width 7 height 7
radio input "true"
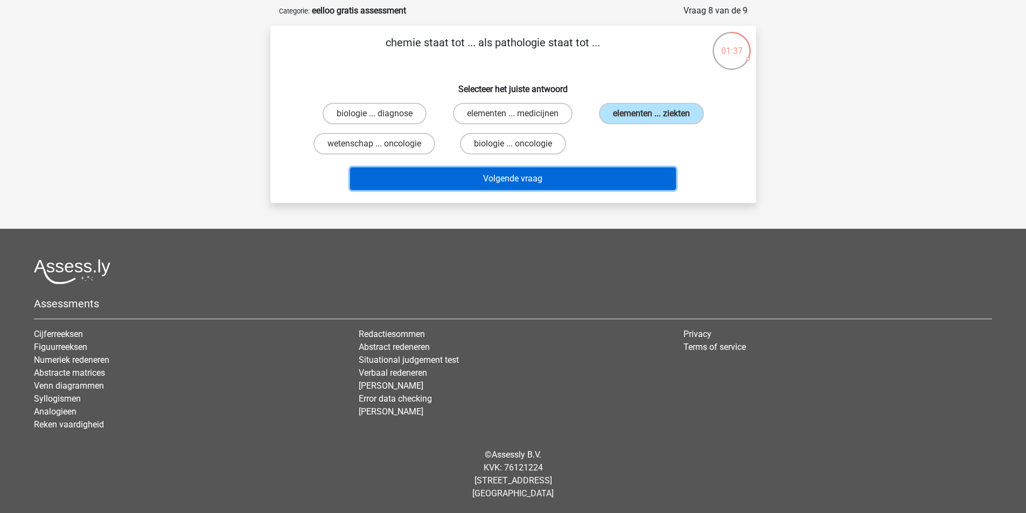
click at [656, 178] on button "Volgende vraag" at bounding box center [513, 179] width 326 height 23
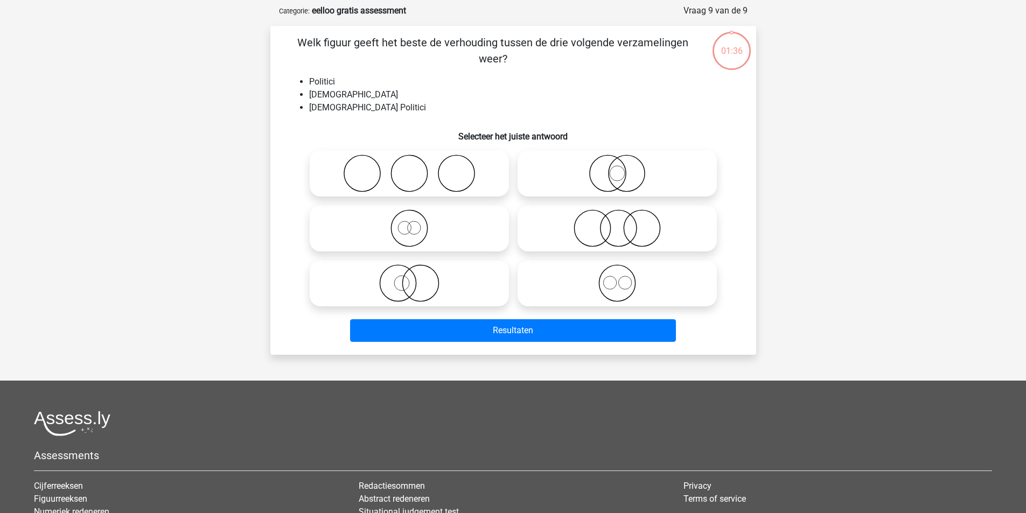
scroll to position [54, 0]
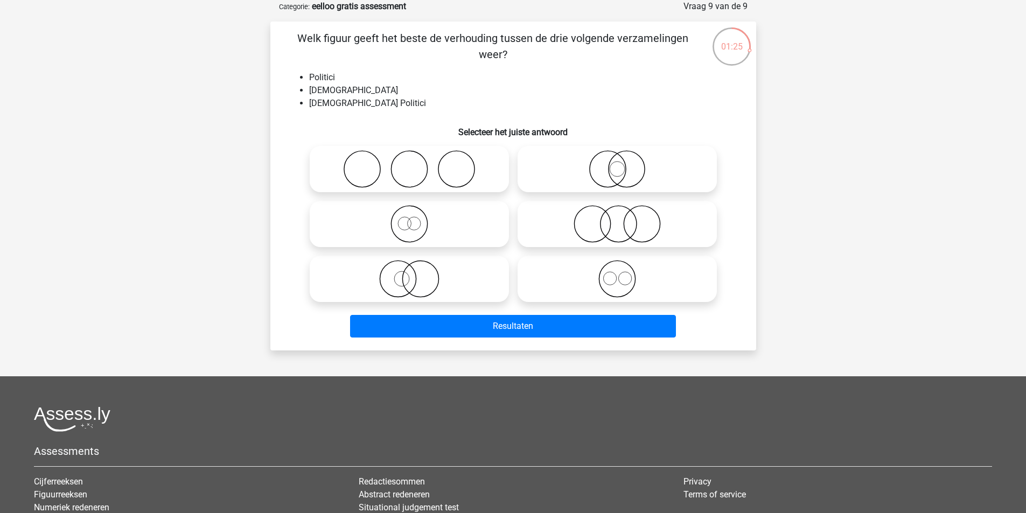
click at [437, 281] on icon at bounding box center [409, 279] width 191 height 38
click at [416, 274] on input "radio" at bounding box center [412, 270] width 7 height 7
radio input "true"
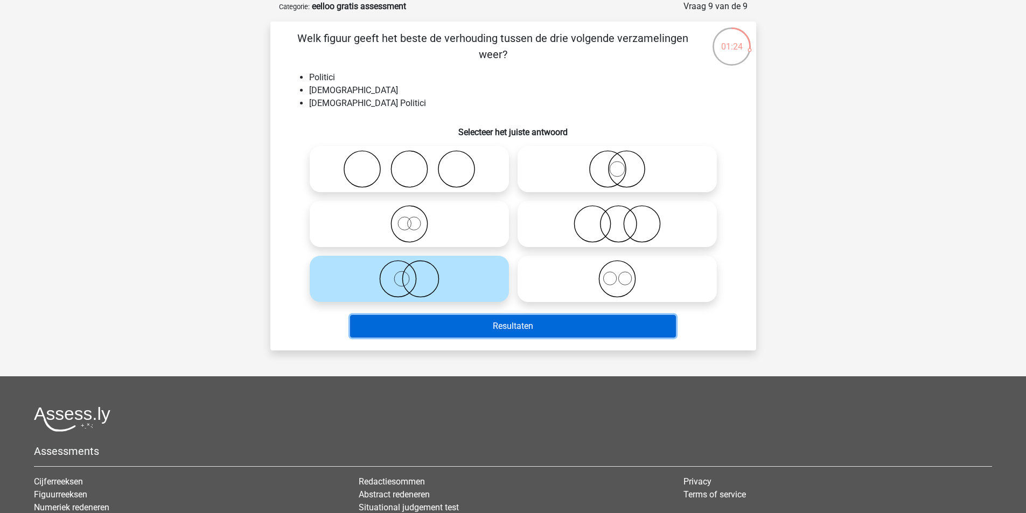
click at [485, 336] on button "Resultaten" at bounding box center [513, 326] width 326 height 23
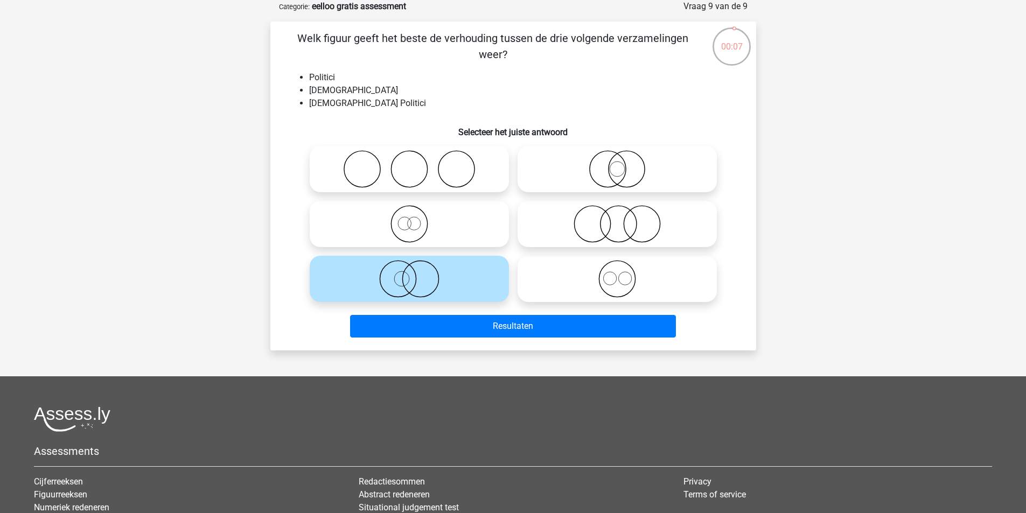
click at [562, 178] on icon at bounding box center [617, 169] width 191 height 38
click at [617, 164] on input "radio" at bounding box center [620, 160] width 7 height 7
radio input "true"
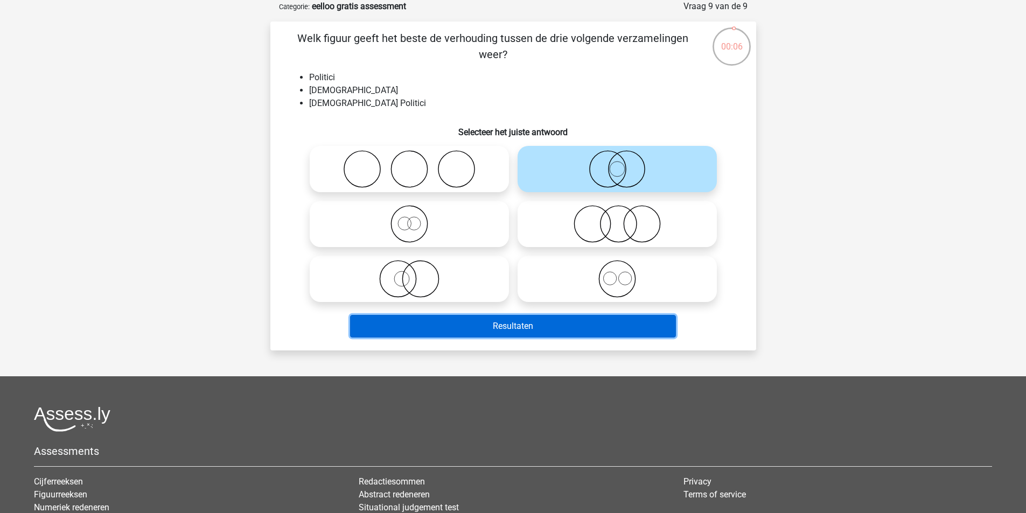
click at [616, 320] on button "Resultaten" at bounding box center [513, 326] width 326 height 23
click at [554, 331] on button "Resultaten" at bounding box center [513, 326] width 326 height 23
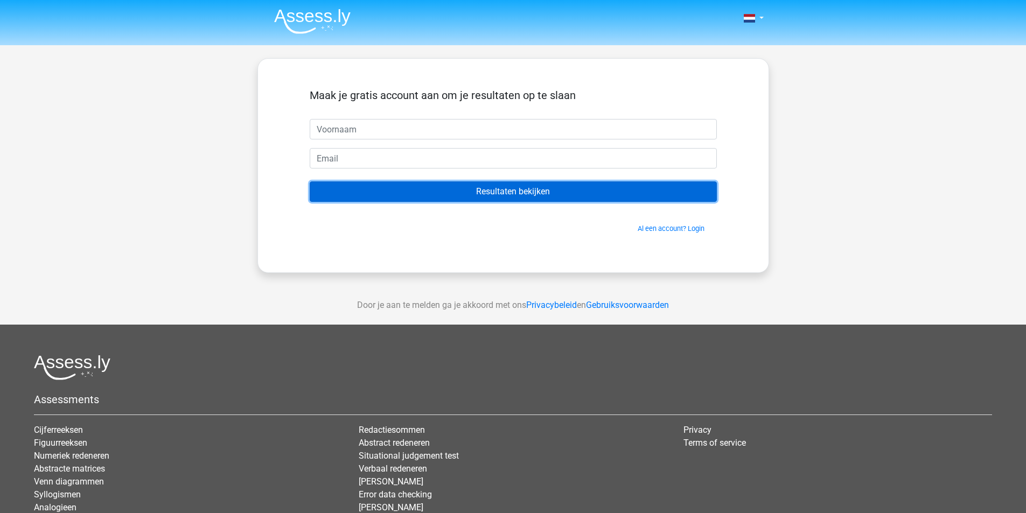
click at [437, 189] on input "Resultaten bekijken" at bounding box center [513, 192] width 407 height 20
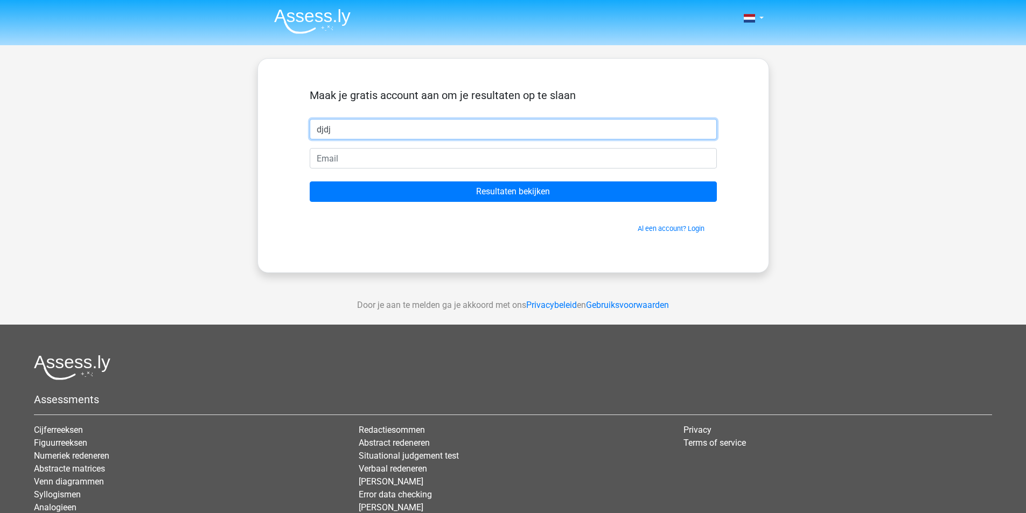
type input "djdj"
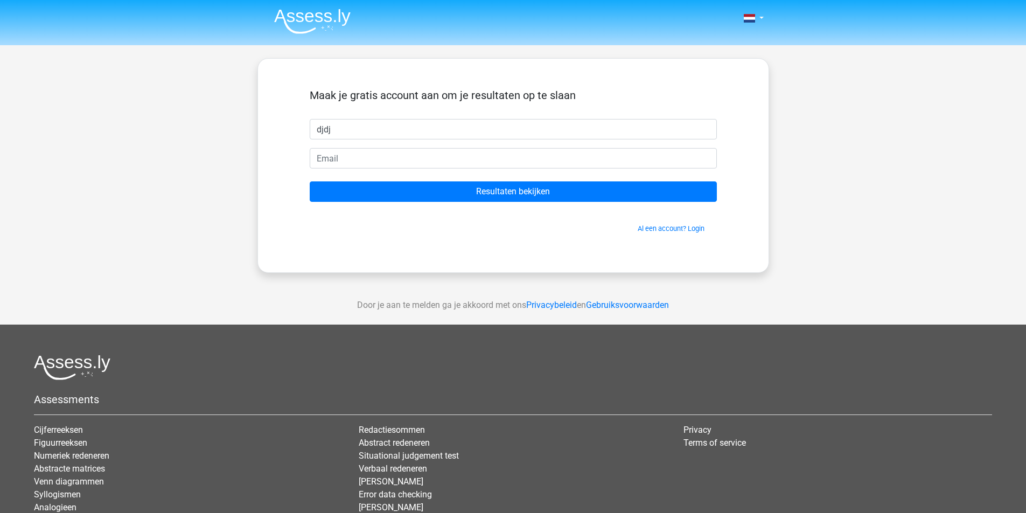
click at [384, 178] on form "Maak je gratis account aan om je resultaten op te slaan djdj Resultaten bekijke…" at bounding box center [513, 161] width 407 height 145
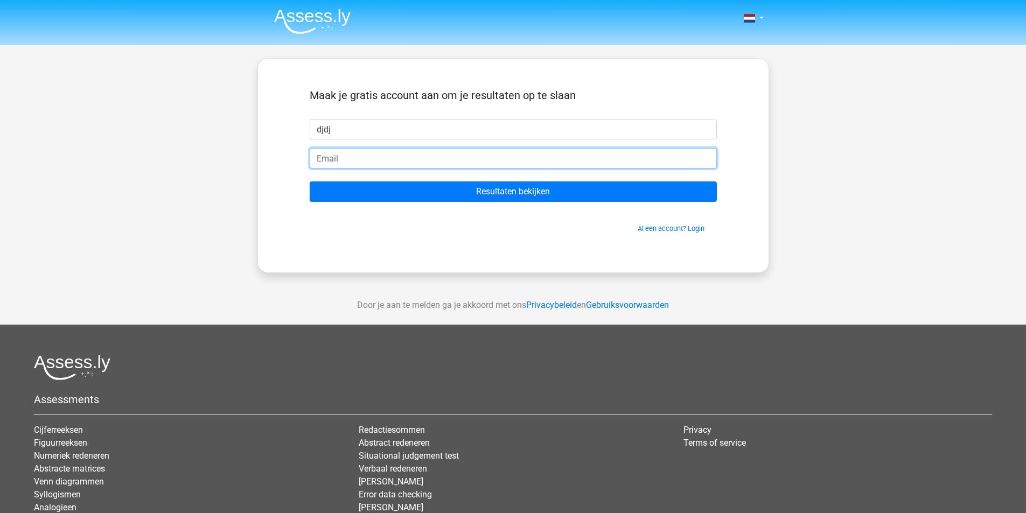
click at [360, 159] on input "email" at bounding box center [513, 158] width 407 height 20
type input "[EMAIL_ADDRESS][DOMAIN_NAME]"
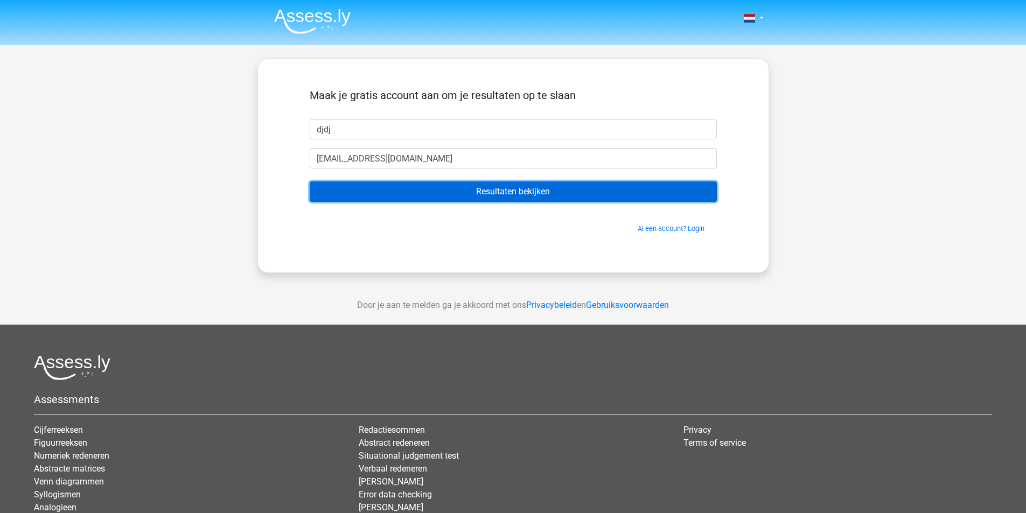
click at [432, 191] on input "Resultaten bekijken" at bounding box center [513, 192] width 407 height 20
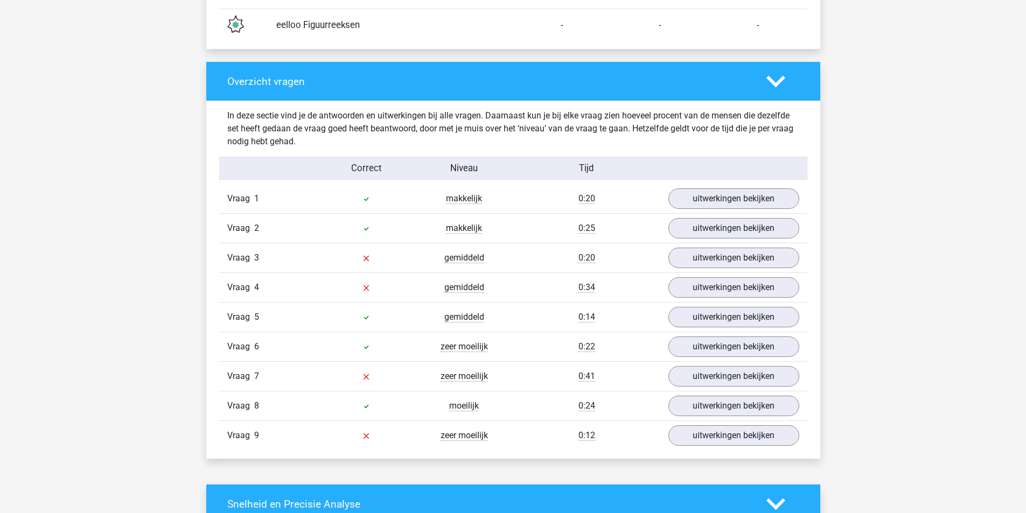
scroll to position [1061, 0]
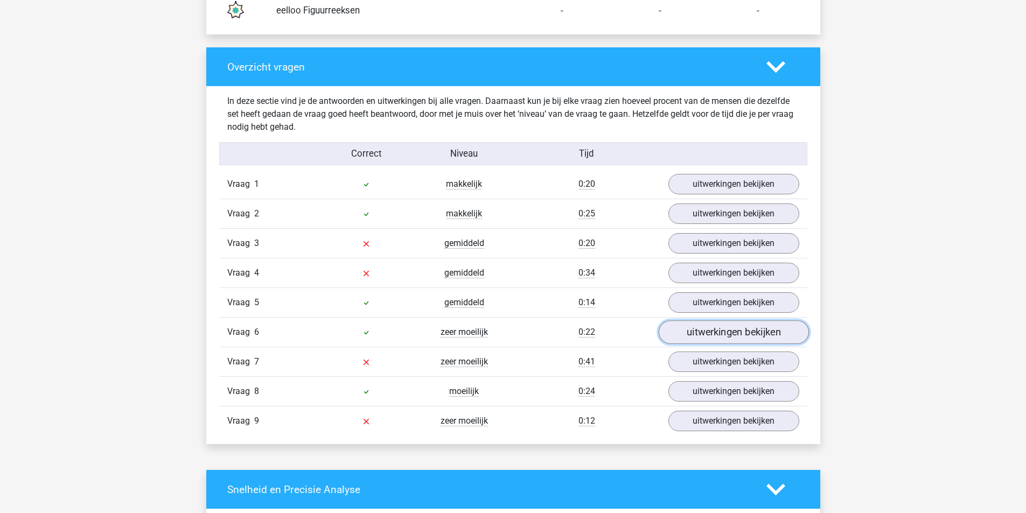
click at [696, 328] on link "uitwerkingen bekijken" at bounding box center [733, 333] width 150 height 24
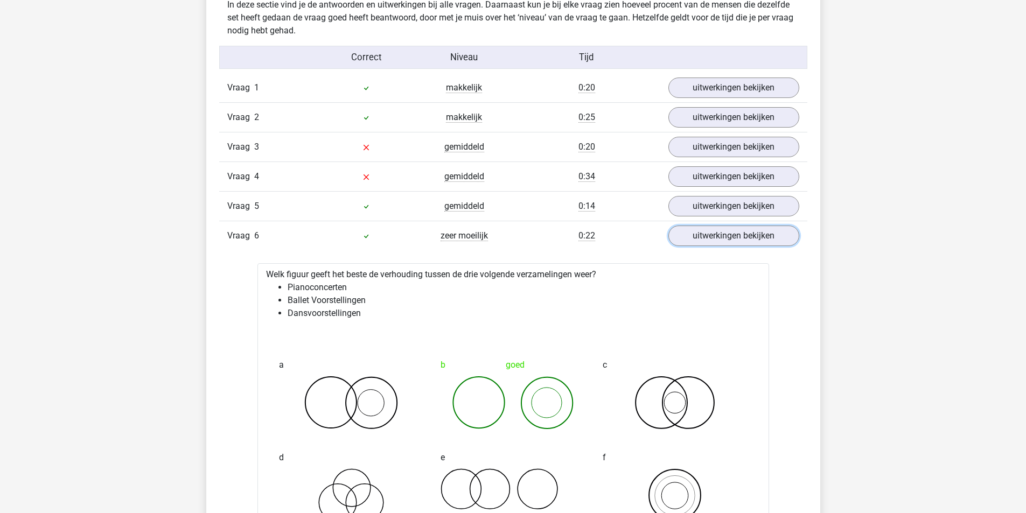
scroll to position [1188, 0]
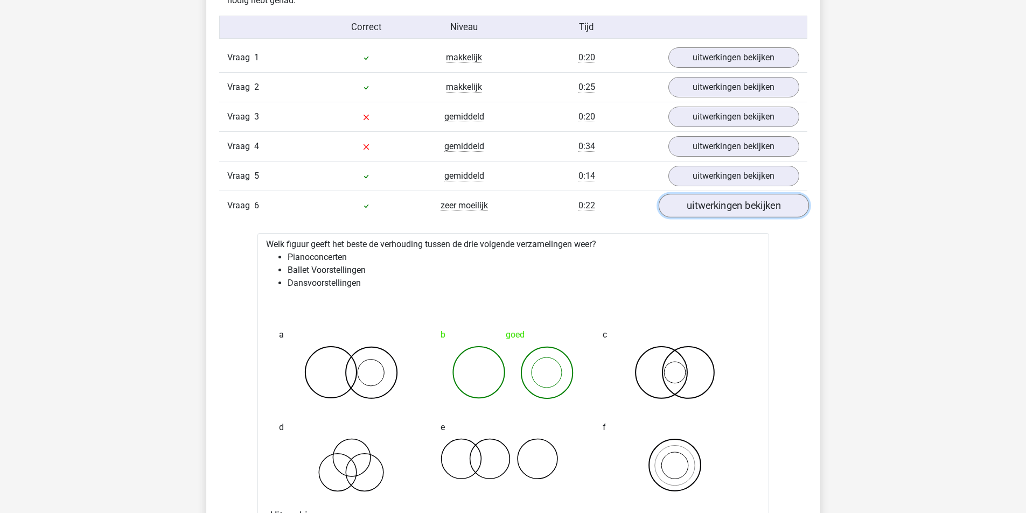
click at [753, 210] on link "uitwerkingen bekijken" at bounding box center [733, 207] width 150 height 24
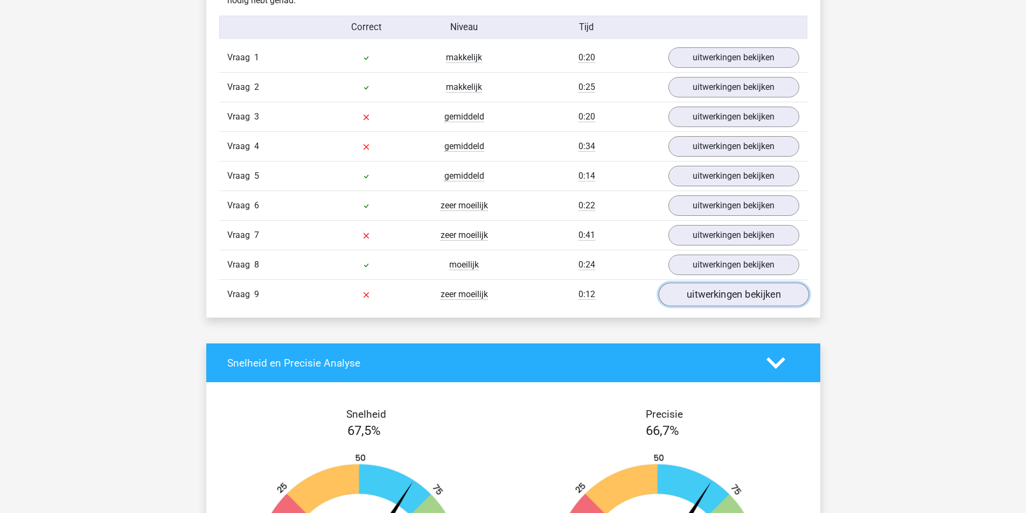
click at [715, 286] on link "uitwerkingen bekijken" at bounding box center [733, 295] width 150 height 24
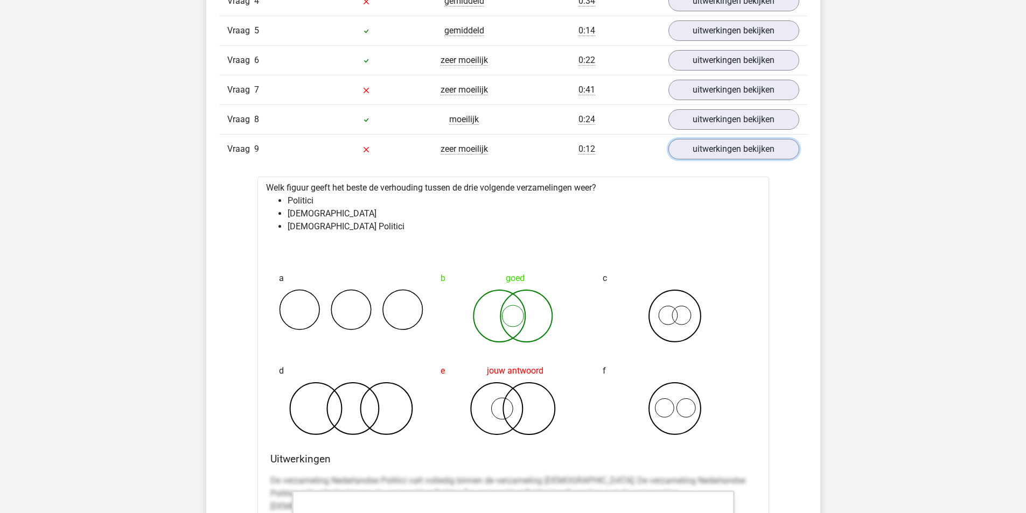
scroll to position [1385, 0]
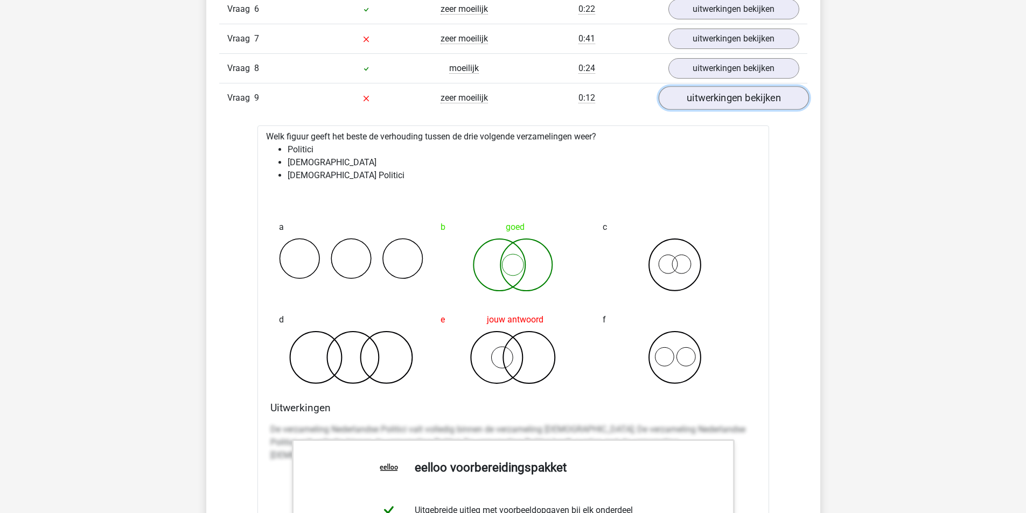
click at [737, 98] on link "uitwerkingen bekijken" at bounding box center [733, 99] width 150 height 24
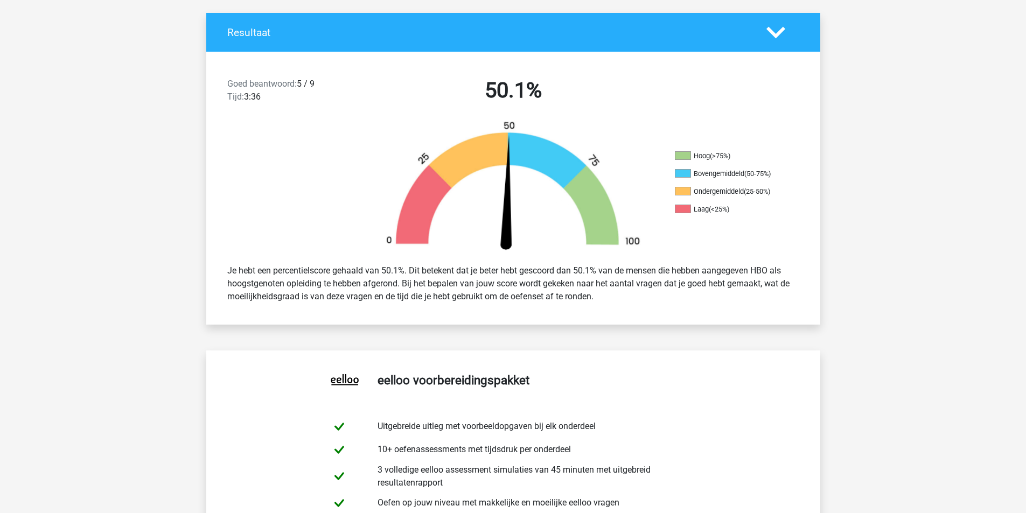
scroll to position [227, 0]
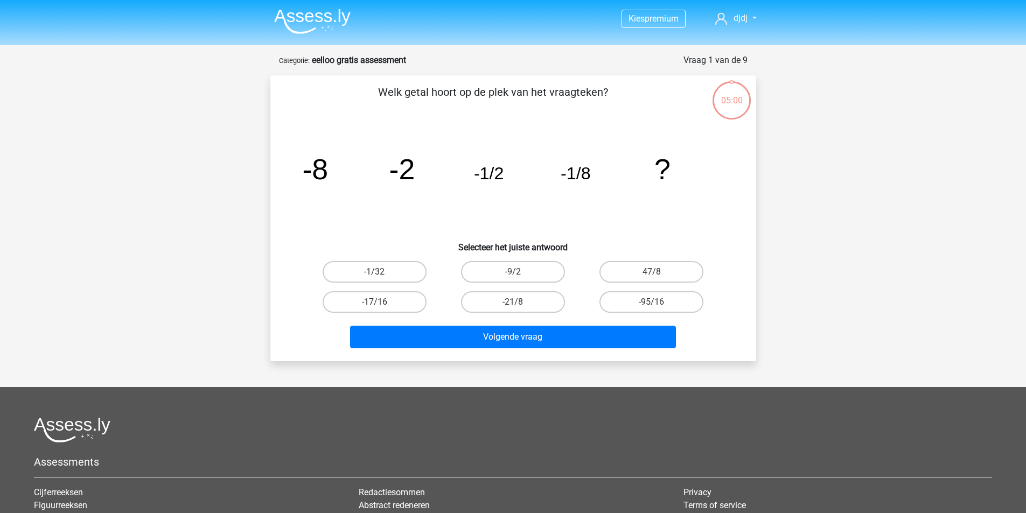
scroll to position [54, 0]
